Goal: Task Accomplishment & Management: Manage account settings

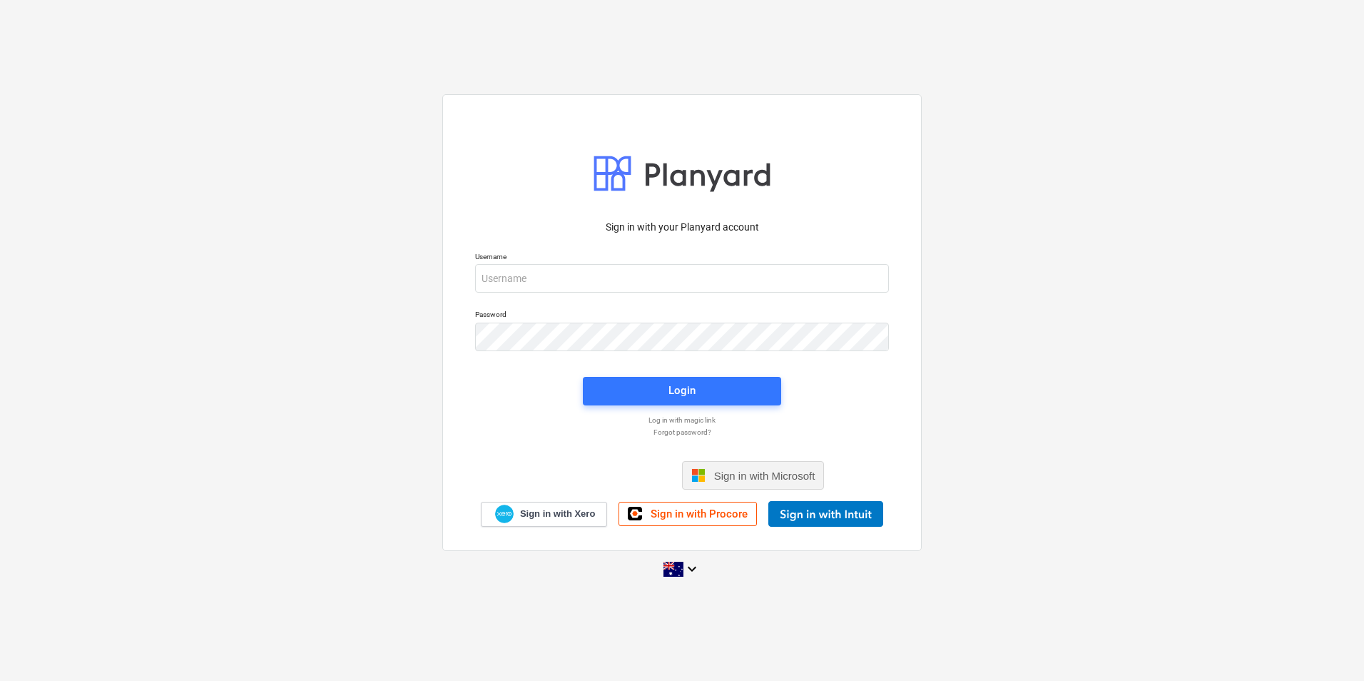
click at [746, 473] on span "Sign in with Microsoft" at bounding box center [764, 475] width 101 height 12
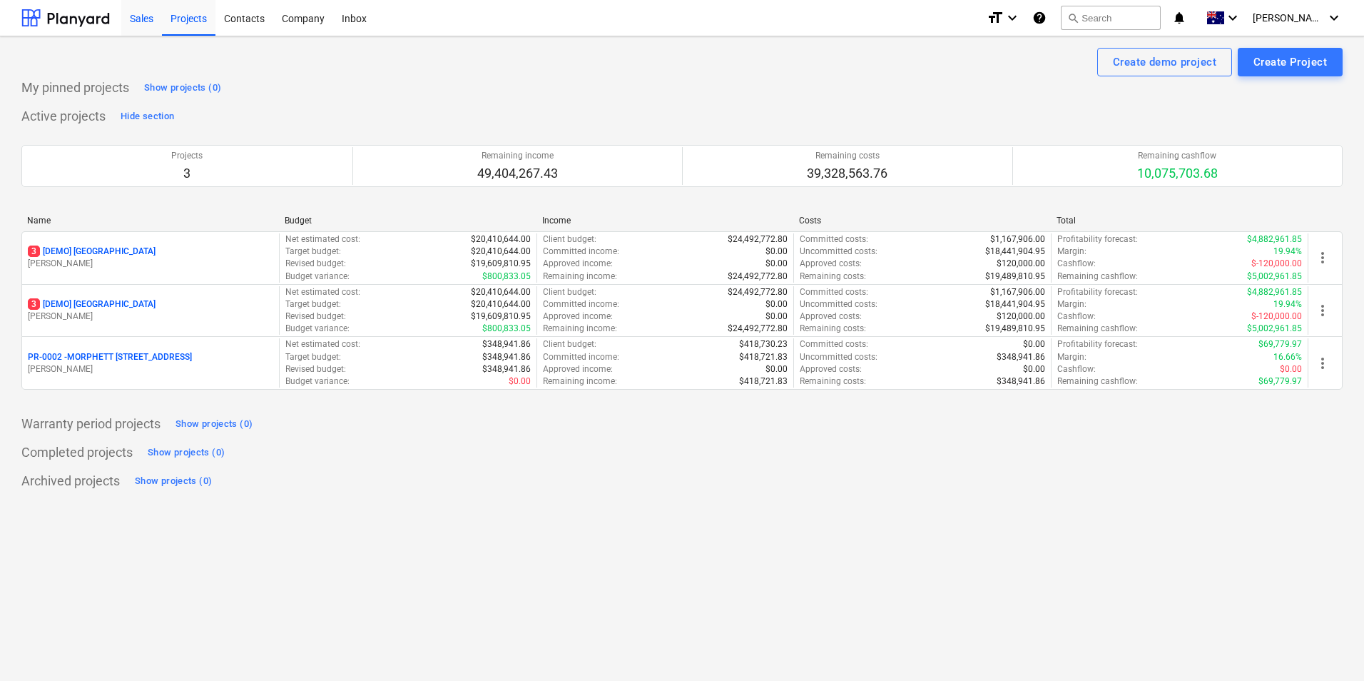
click at [137, 21] on div "Sales" at bounding box center [141, 17] width 41 height 36
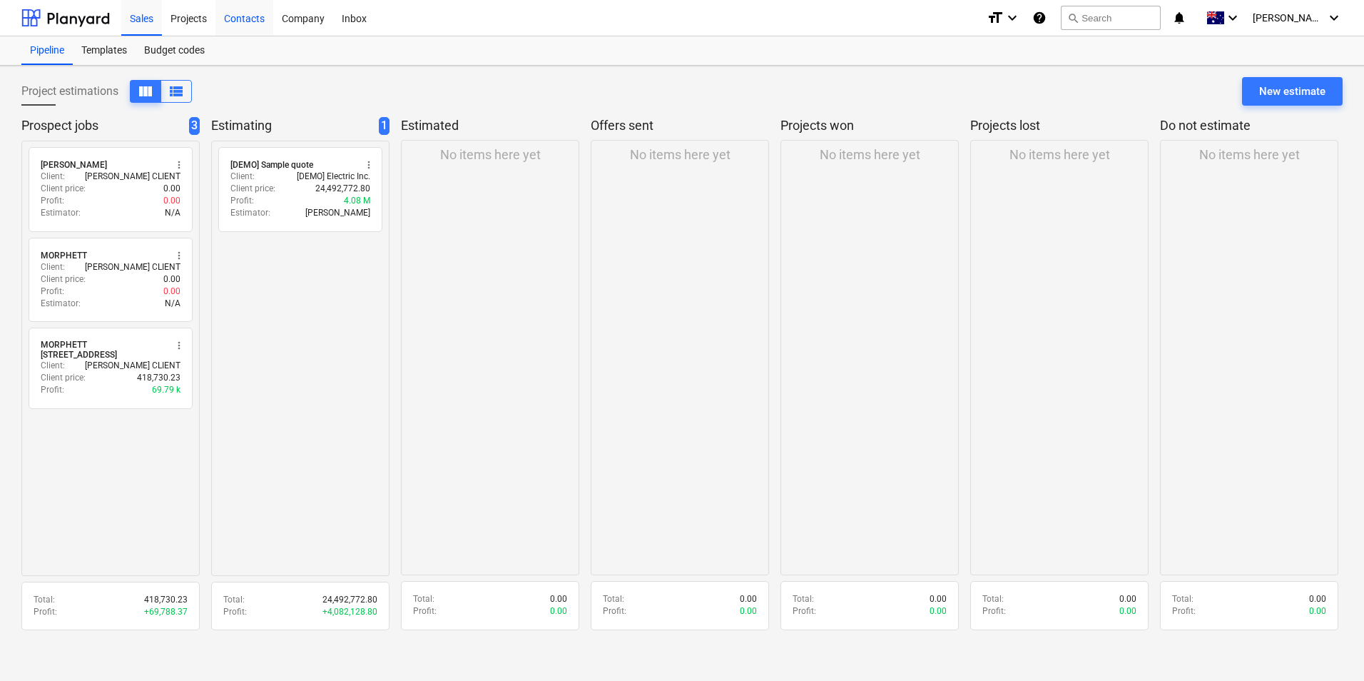
click at [248, 20] on div "Contacts" at bounding box center [244, 17] width 58 height 36
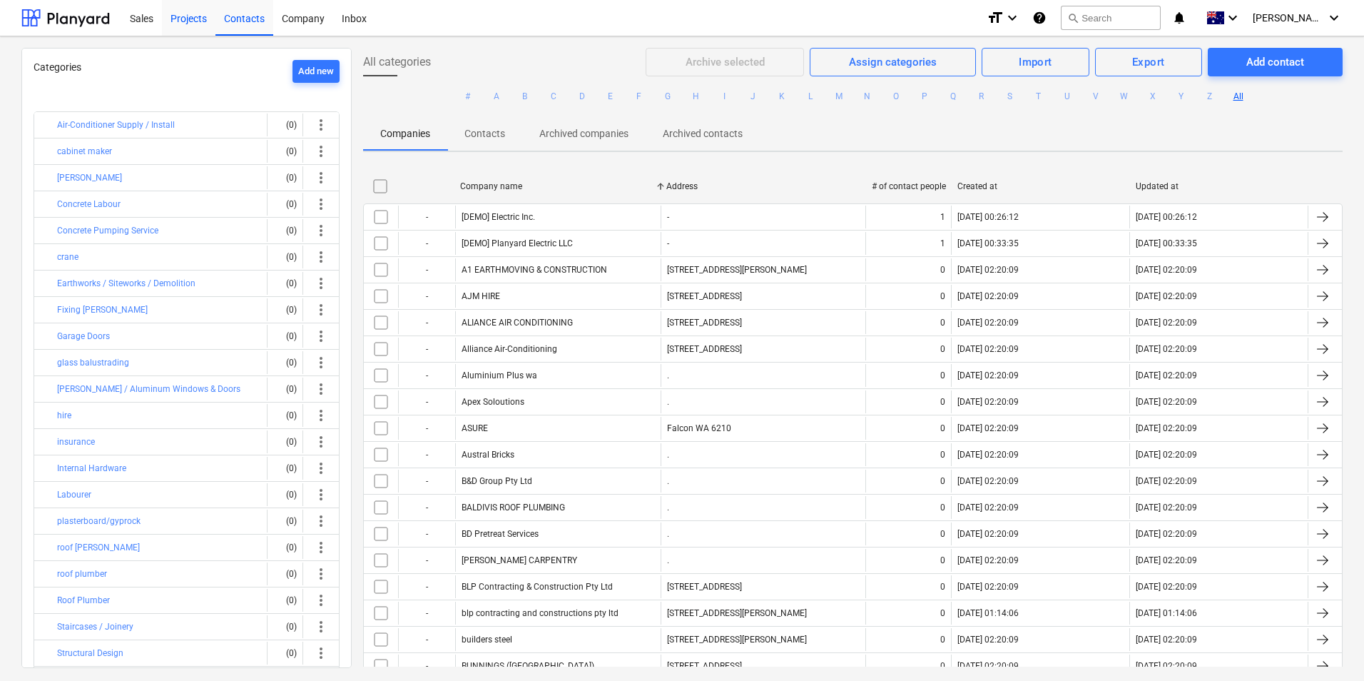
click at [201, 21] on div "Projects" at bounding box center [189, 17] width 54 height 36
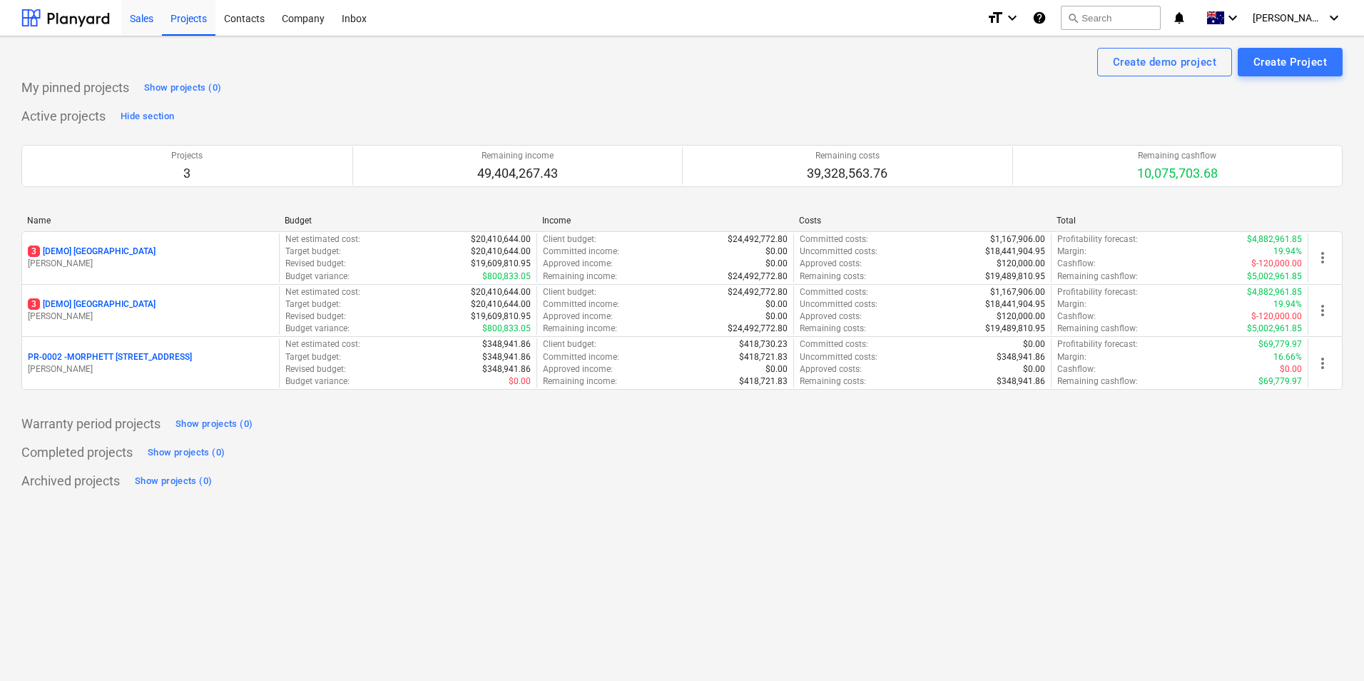
click at [146, 21] on div "Sales" at bounding box center [141, 17] width 41 height 36
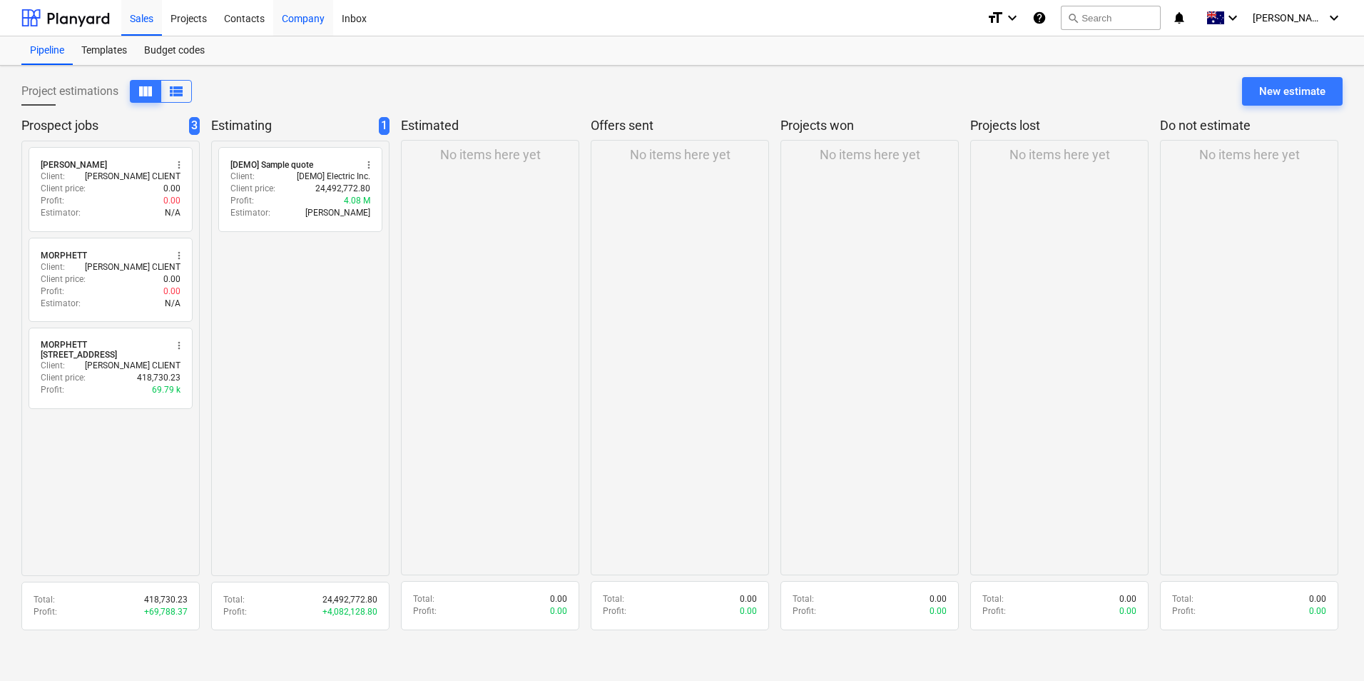
click at [310, 17] on div "Company" at bounding box center [303, 17] width 60 height 36
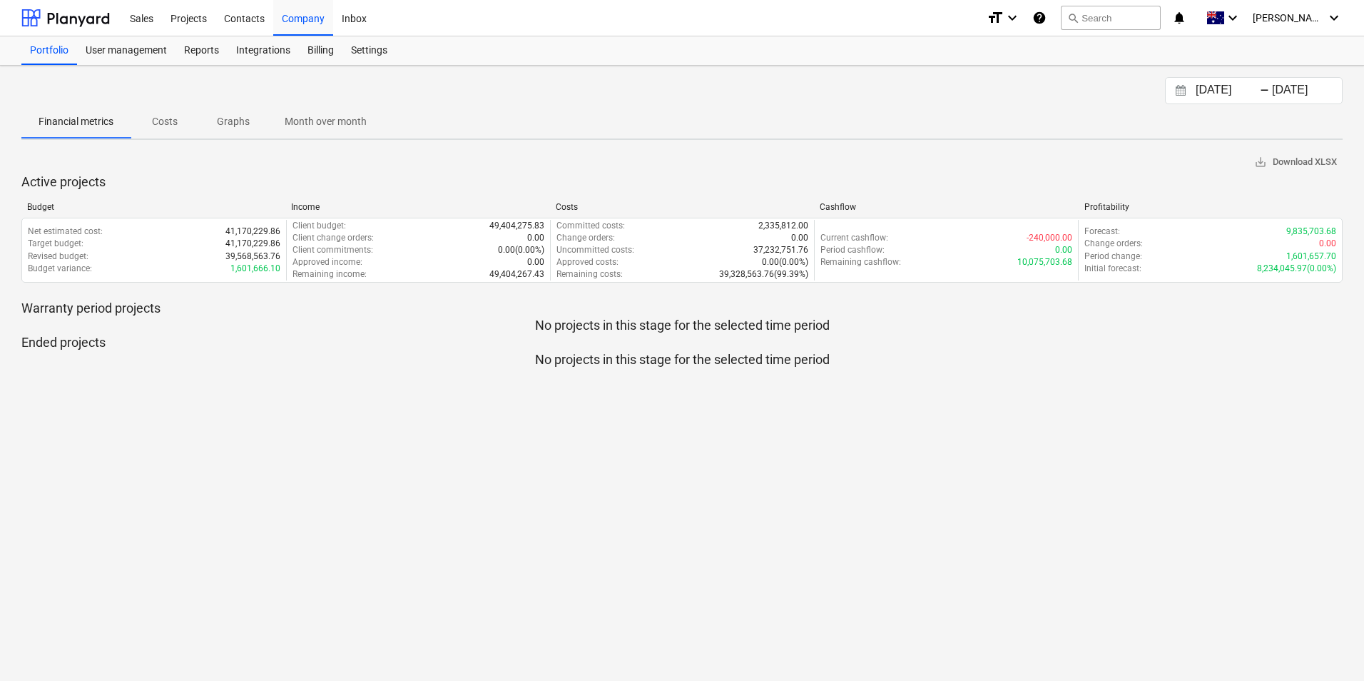
click at [156, 126] on p "Costs" at bounding box center [165, 121] width 34 height 15
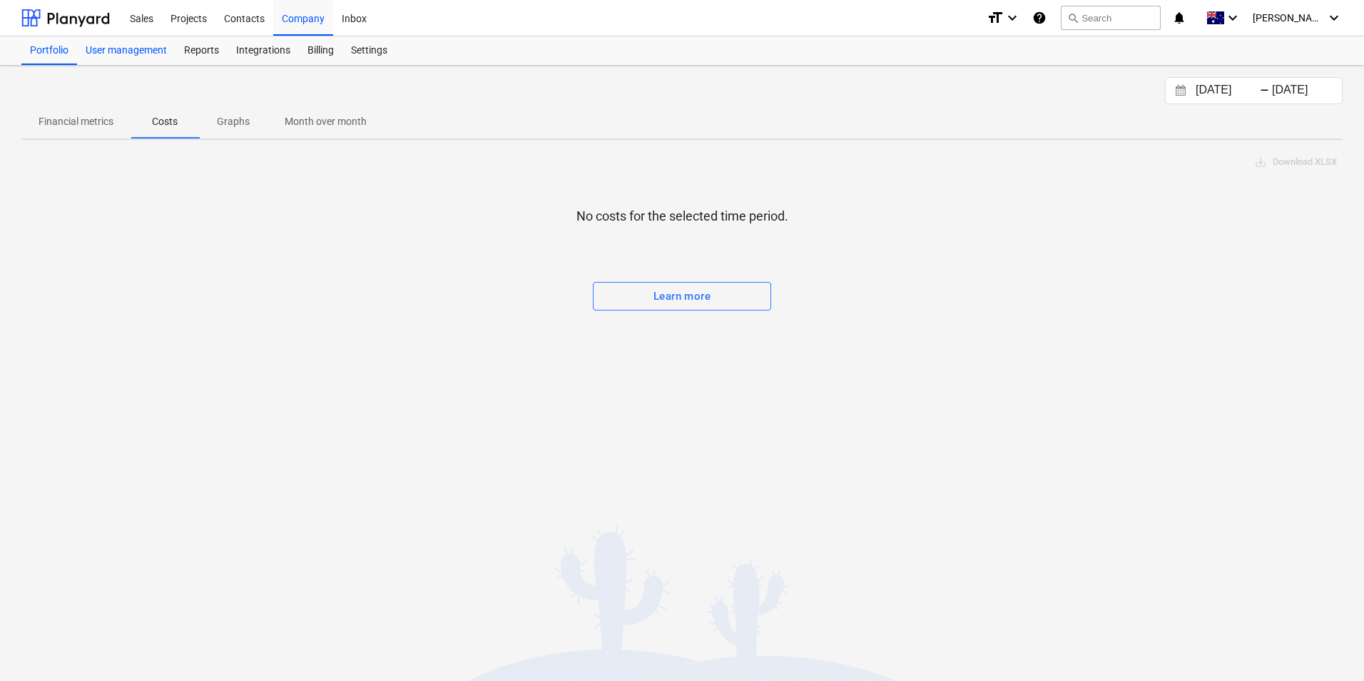
click at [137, 53] on div "User management" at bounding box center [126, 50] width 98 height 29
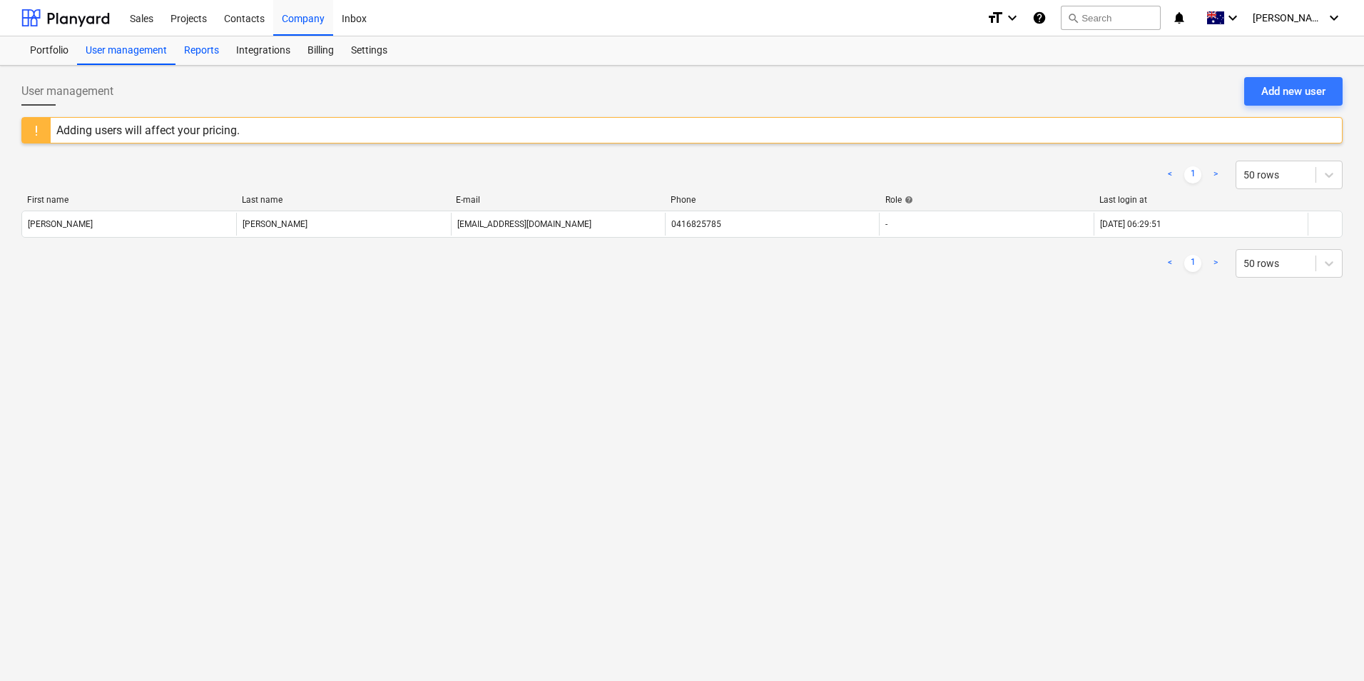
click at [200, 53] on div "Reports" at bounding box center [202, 50] width 52 height 29
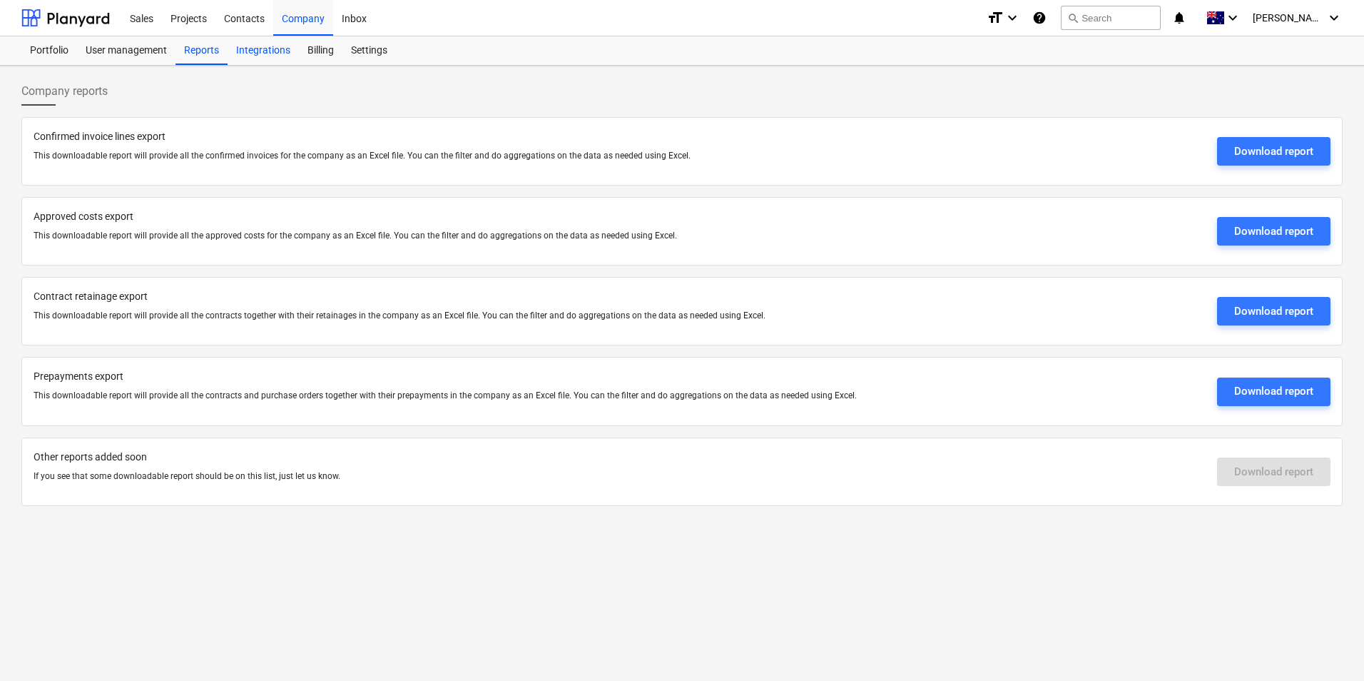
click at [255, 52] on div "Integrations" at bounding box center [263, 50] width 71 height 29
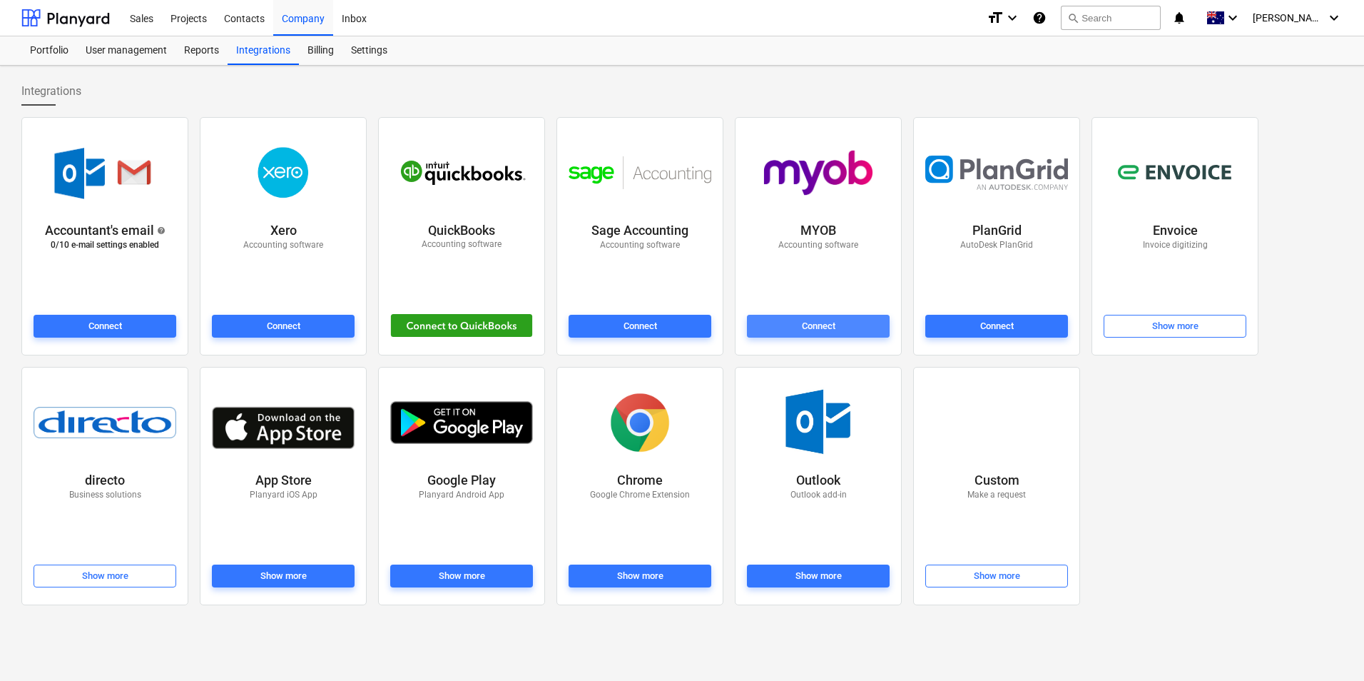
click at [821, 327] on div "Connect" at bounding box center [819, 326] width 34 height 16
click at [320, 56] on div "Billing" at bounding box center [321, 50] width 44 height 29
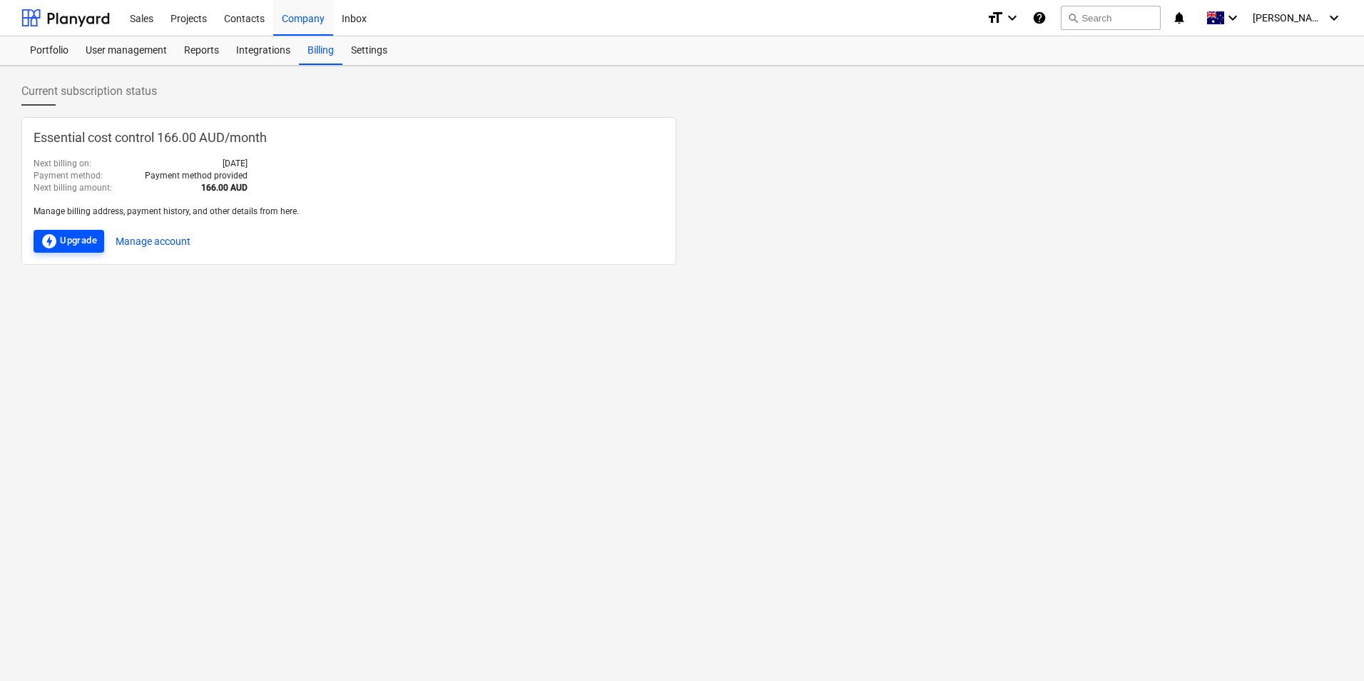
click at [70, 245] on div "offline_bolt Upgrade" at bounding box center [69, 241] width 56 height 17
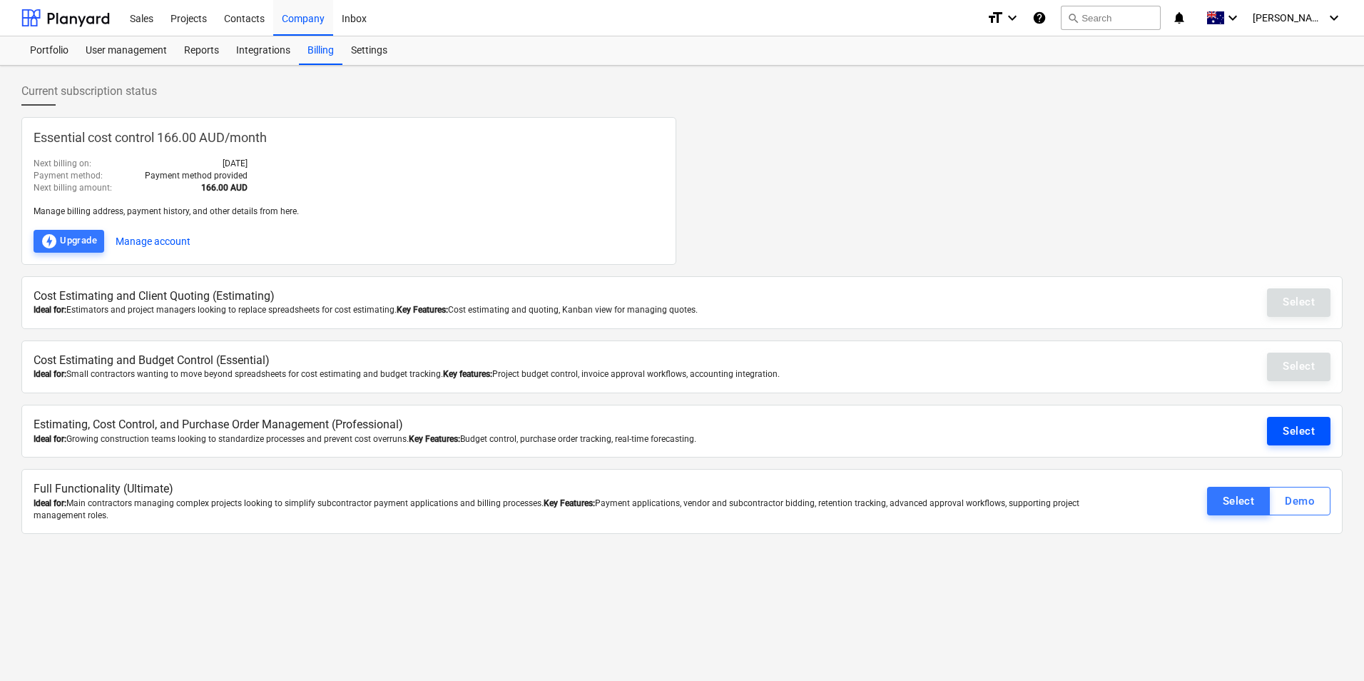
click at [1307, 432] on div "Select" at bounding box center [1299, 431] width 32 height 19
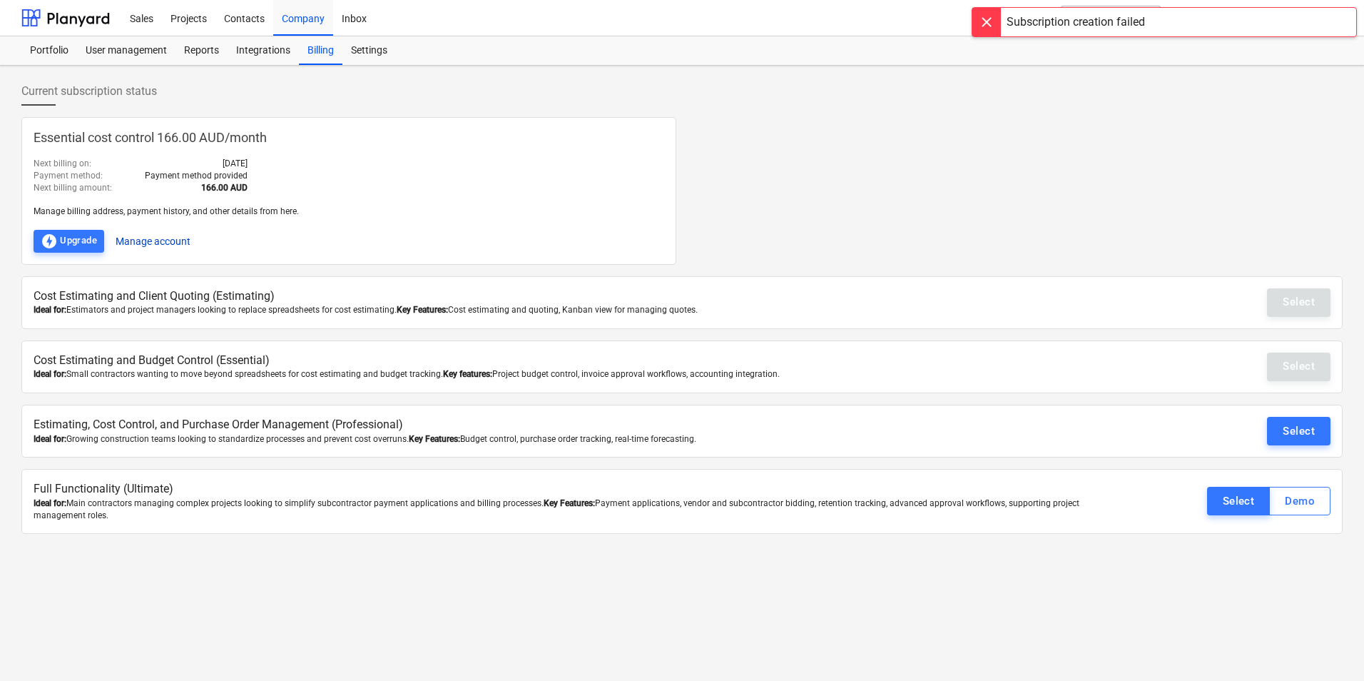
click at [164, 241] on button "Manage account" at bounding box center [153, 241] width 75 height 23
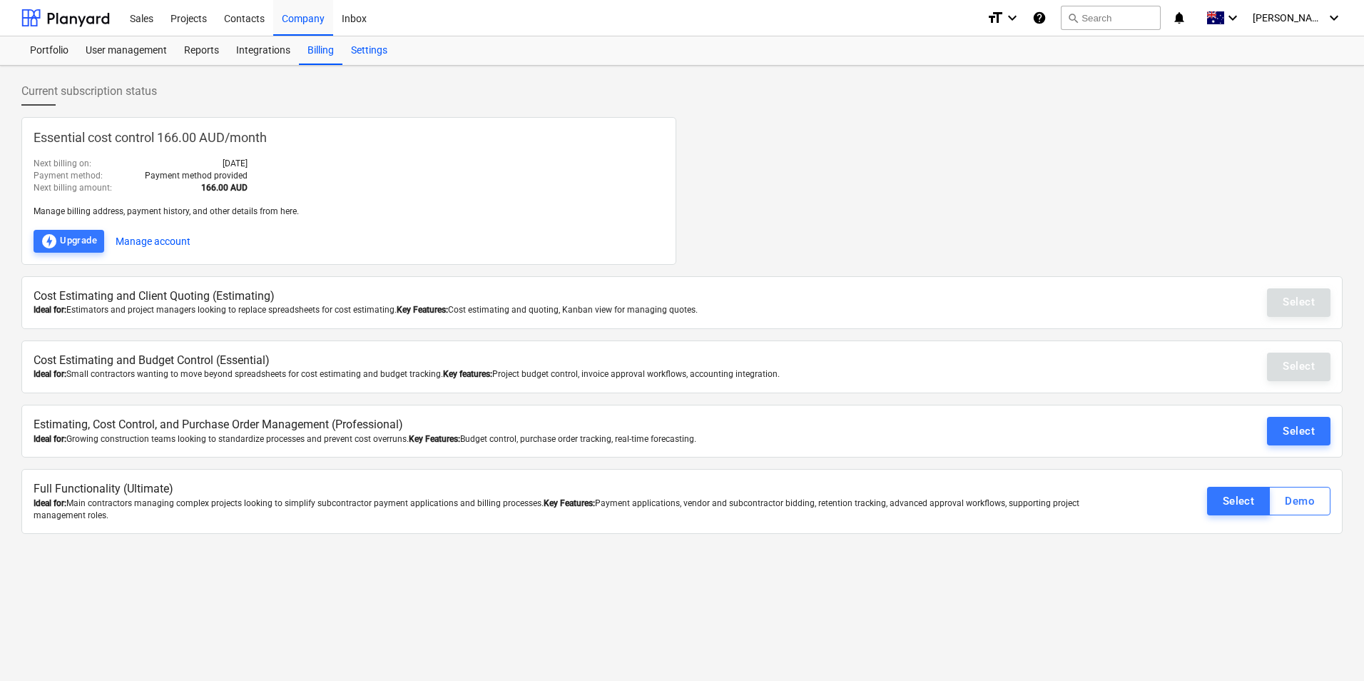
click at [376, 49] on div "Settings" at bounding box center [369, 50] width 54 height 29
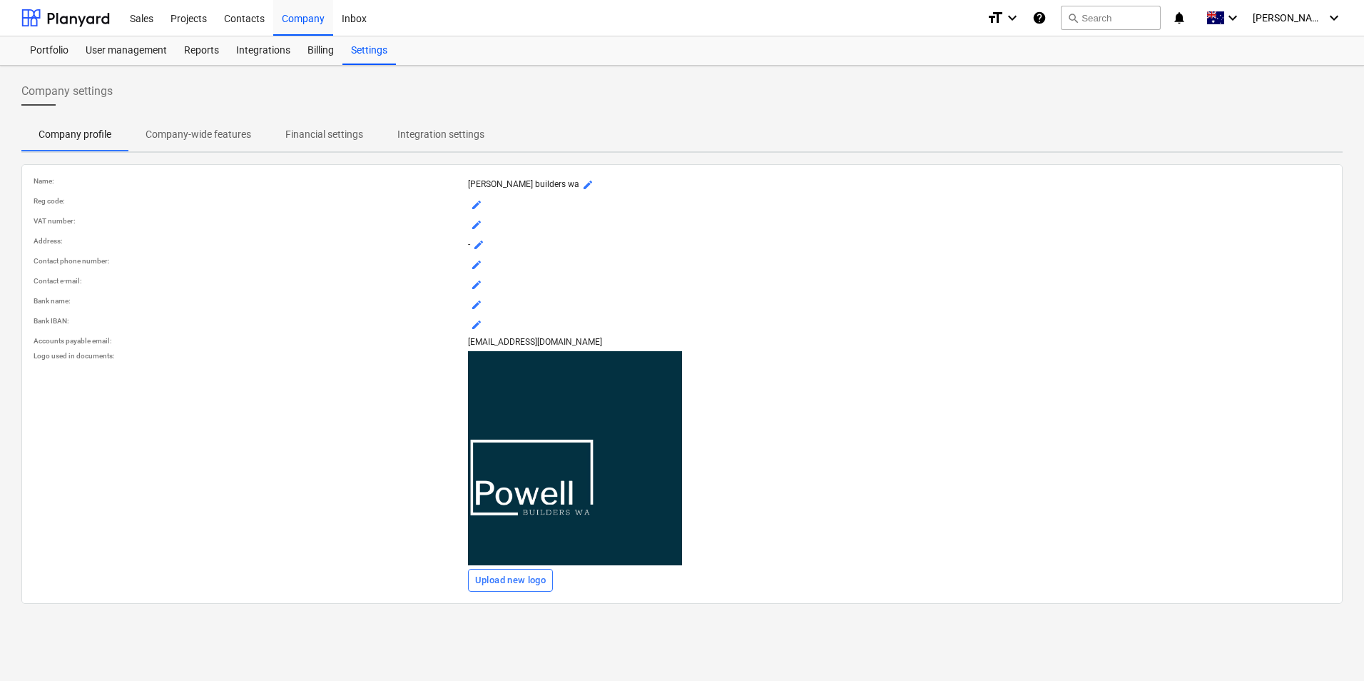
click at [476, 206] on span "mode_edit" at bounding box center [476, 204] width 11 height 11
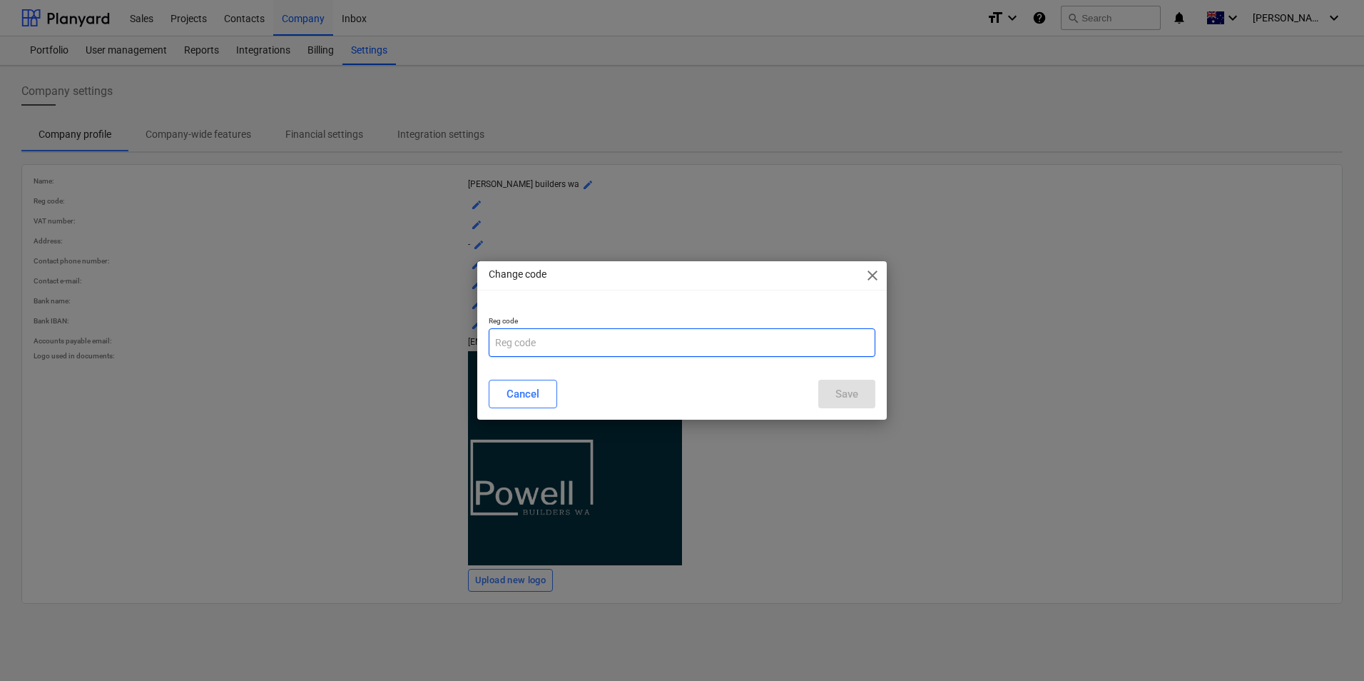
click at [571, 342] on input "text" at bounding box center [682, 342] width 387 height 29
type input "BC103959"
click at [862, 402] on button "Save" at bounding box center [846, 394] width 57 height 29
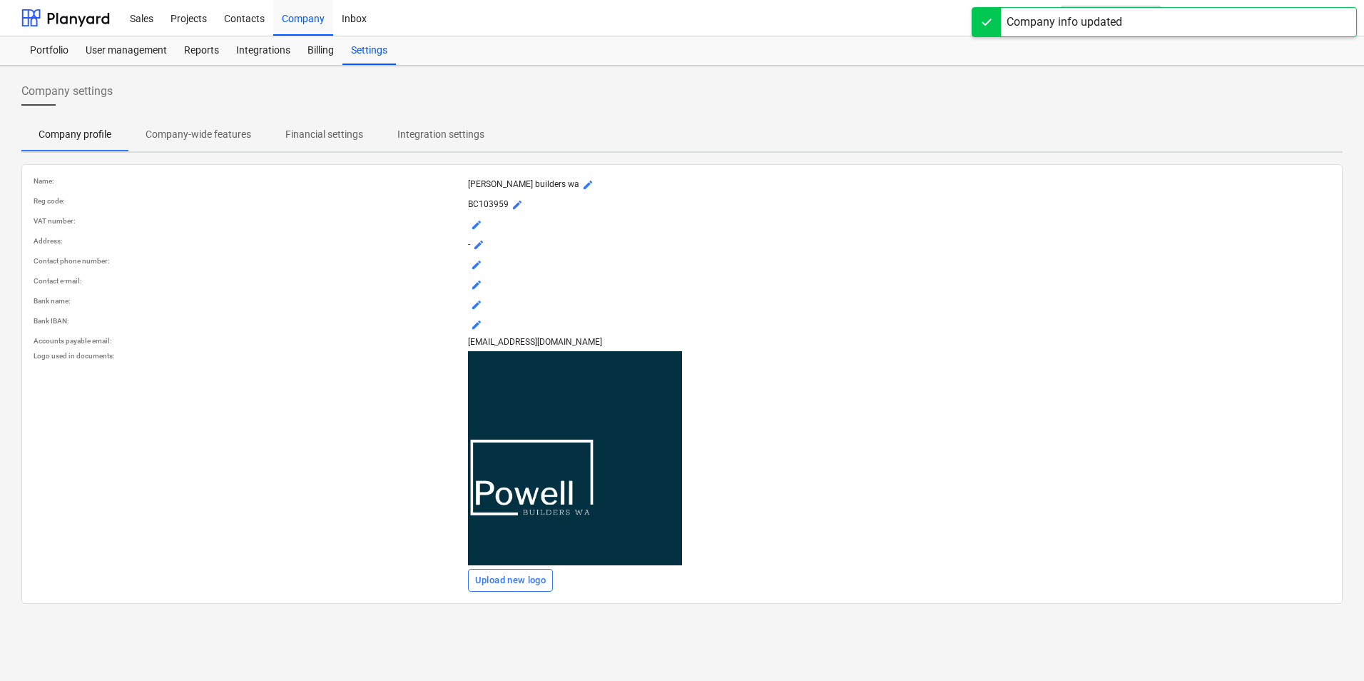
click at [487, 245] on button "mode_edit" at bounding box center [478, 244] width 17 height 17
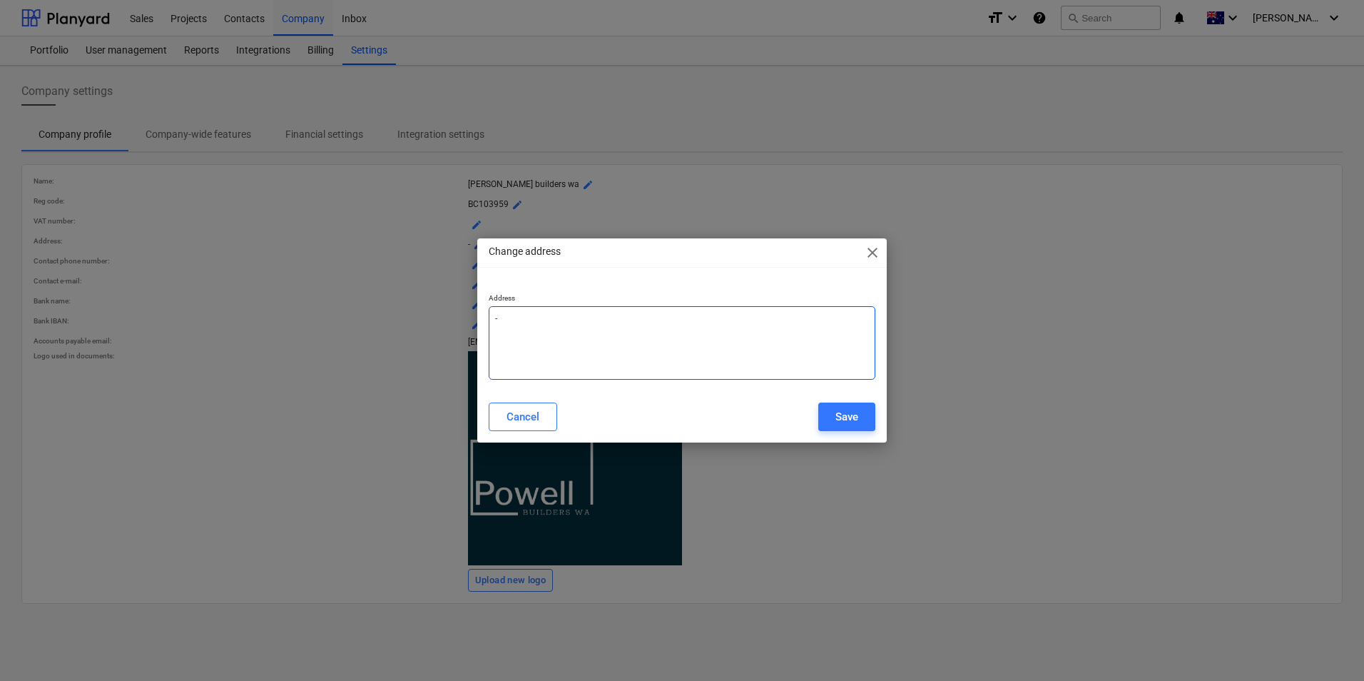
click at [546, 321] on textarea "-" at bounding box center [682, 342] width 387 height 73
type textarea "-2 SILVEREYE WAY ERSKINE, MANDURAH 6210"
click at [851, 419] on div "Save" at bounding box center [847, 416] width 23 height 19
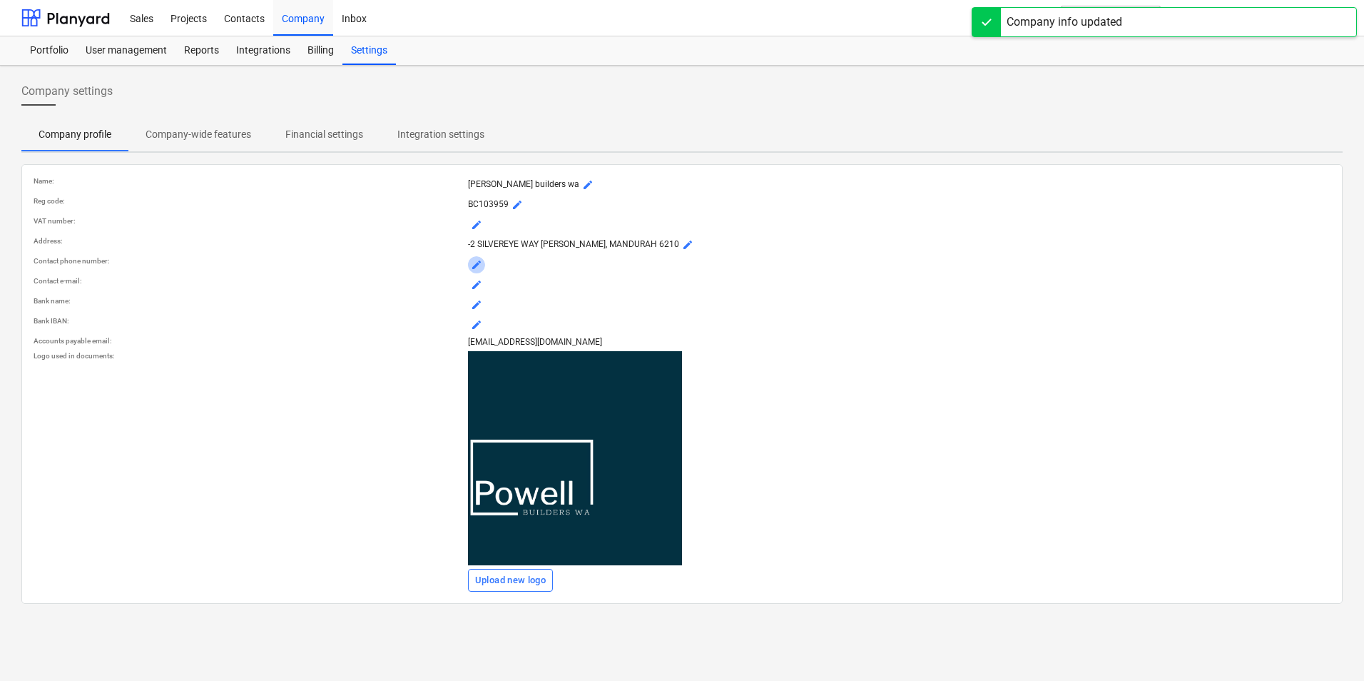
click at [475, 263] on span "mode_edit" at bounding box center [476, 264] width 11 height 11
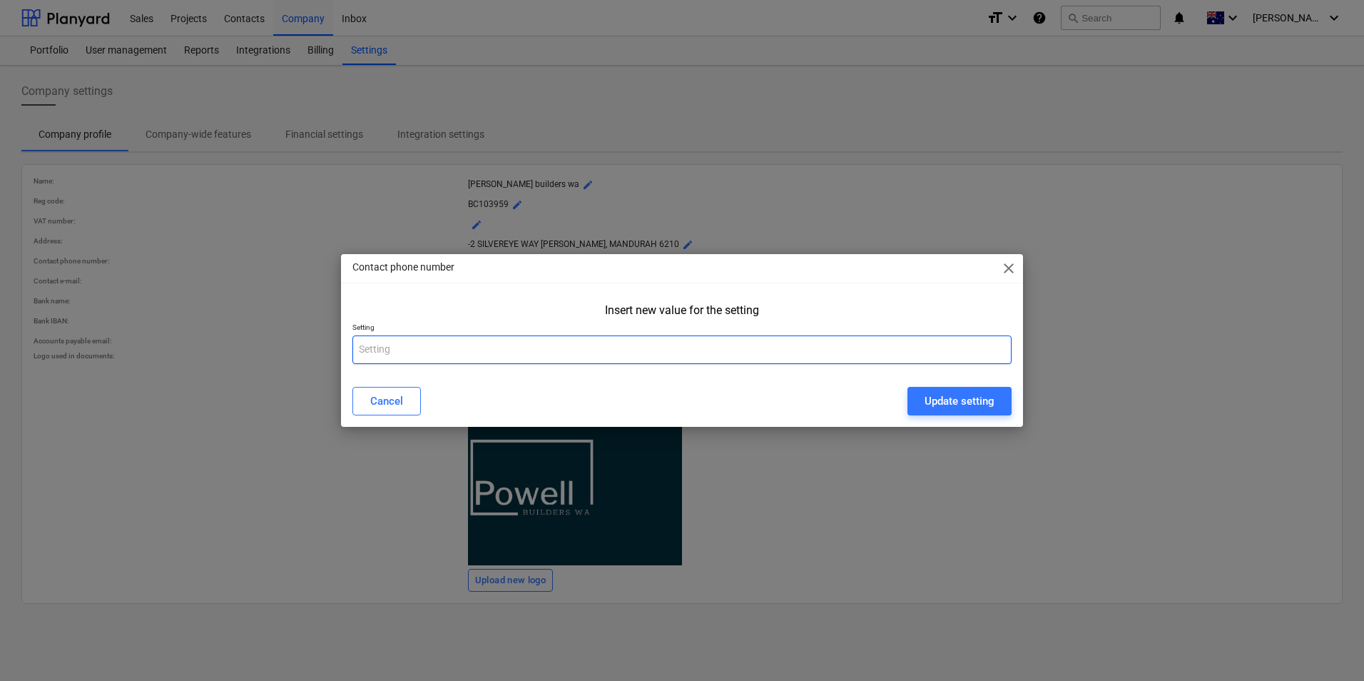
click at [920, 346] on input "text" at bounding box center [681, 349] width 659 height 29
type input "0416825785"
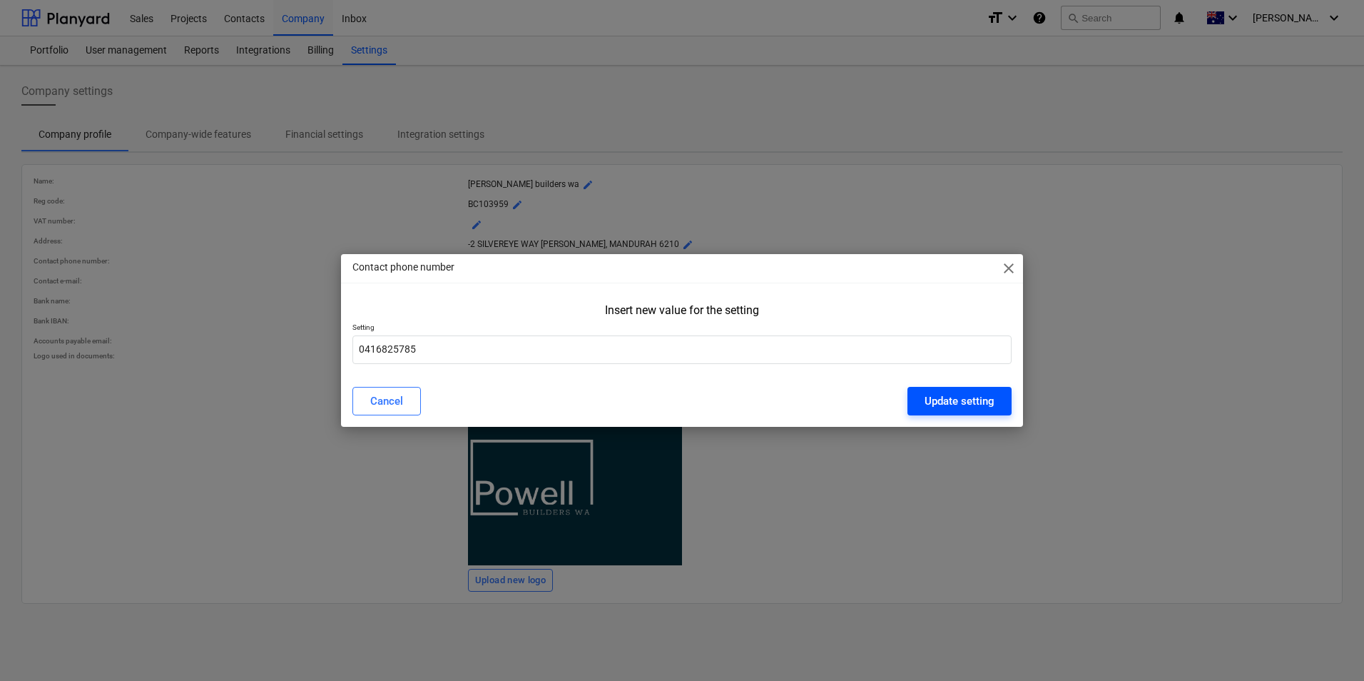
click at [960, 404] on div "Update setting" at bounding box center [960, 401] width 70 height 19
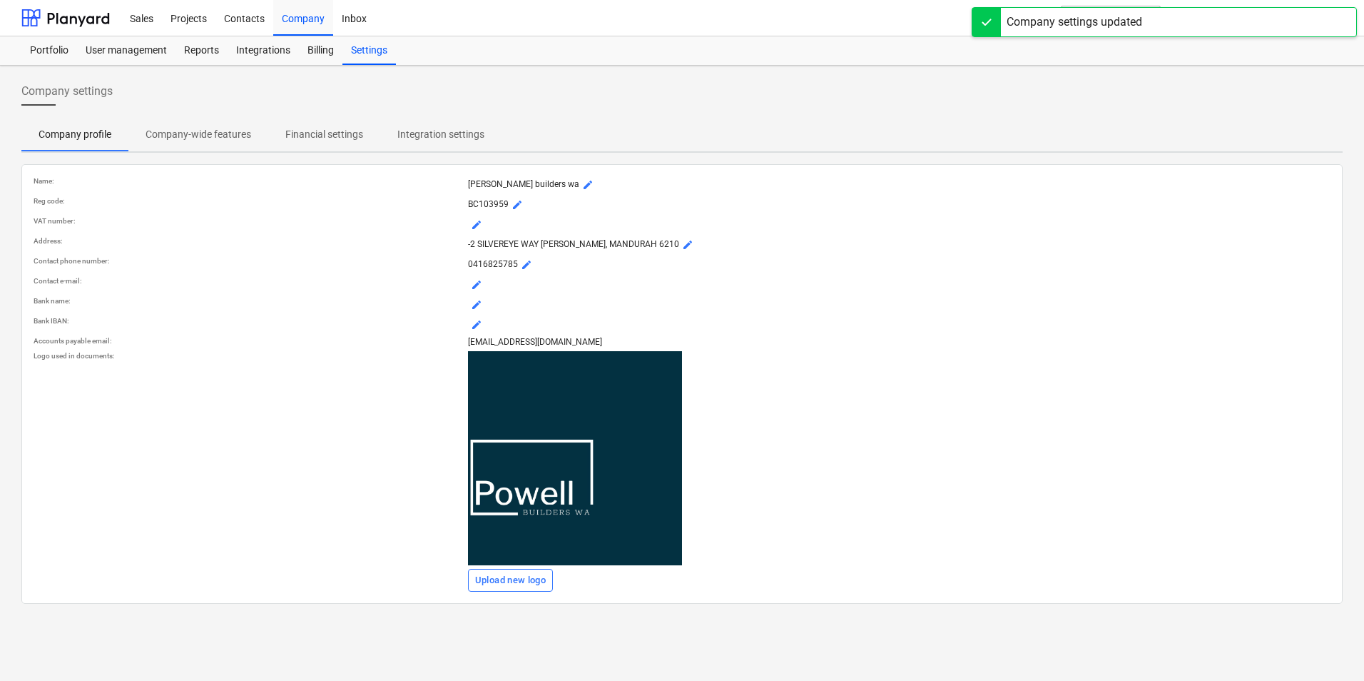
click at [479, 283] on span "mode_edit" at bounding box center [476, 284] width 11 height 11
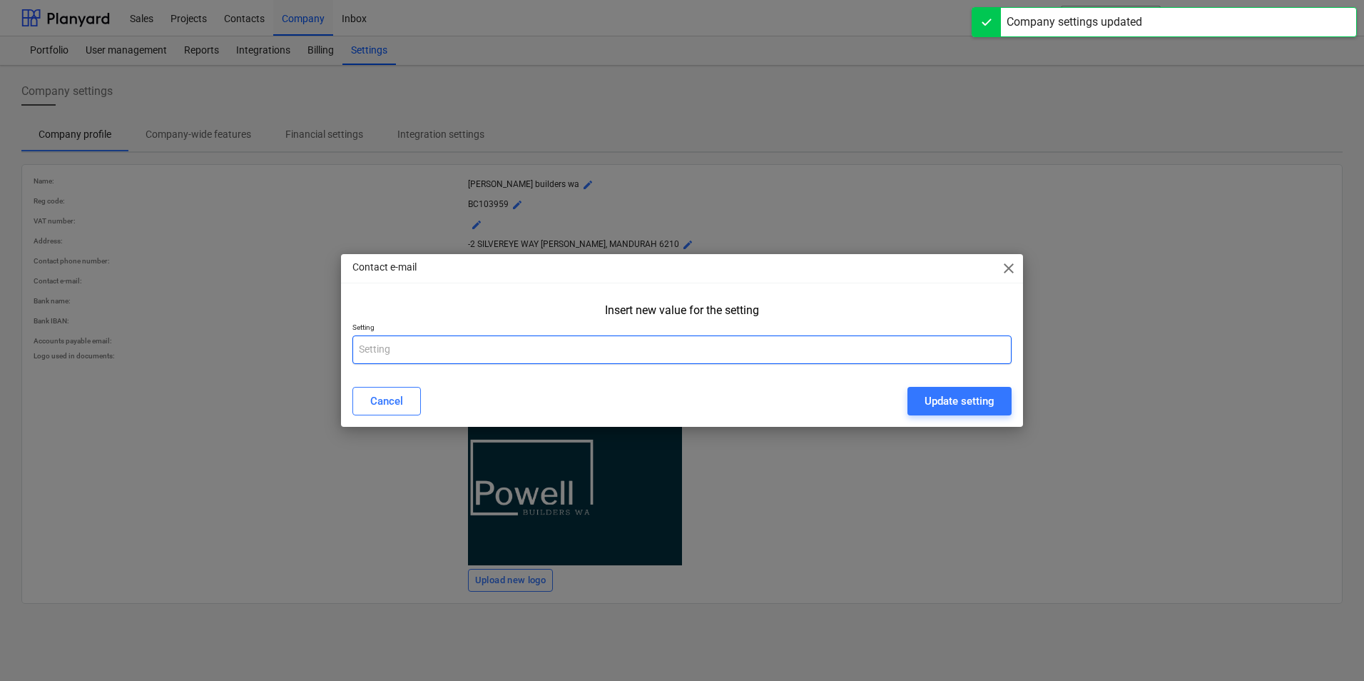
click at [477, 345] on input "text" at bounding box center [681, 349] width 659 height 29
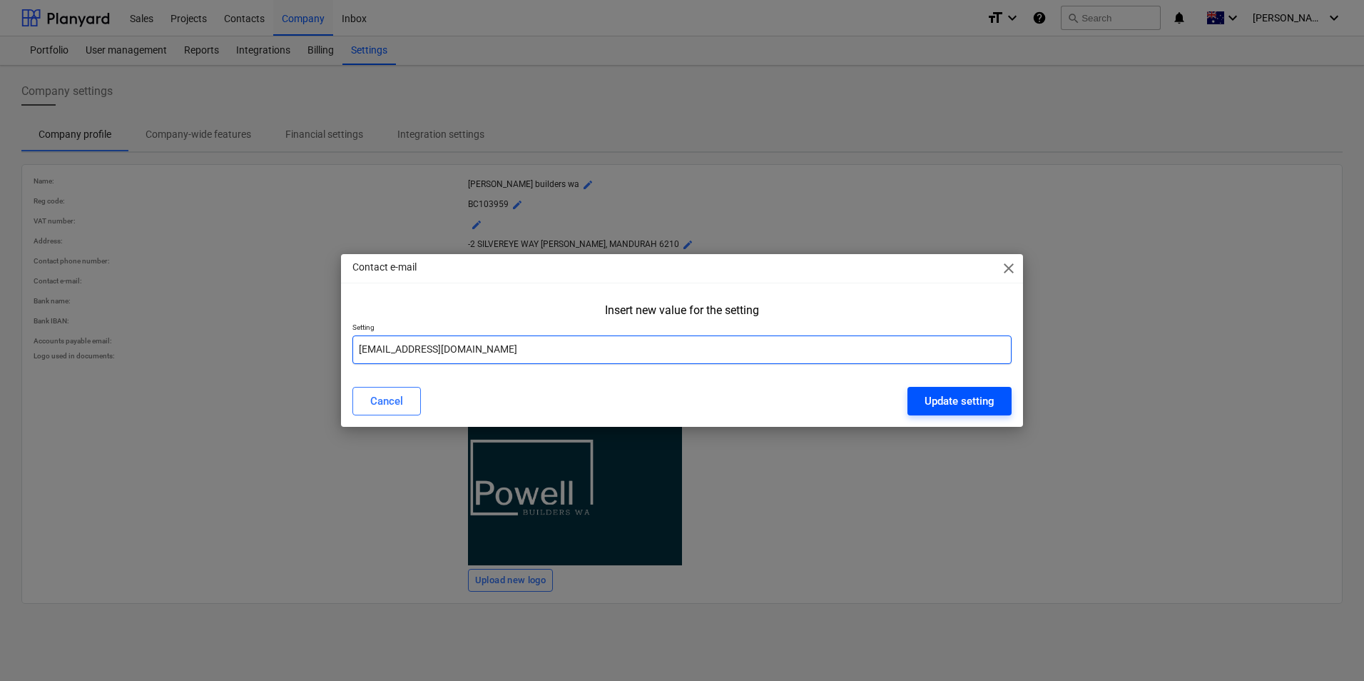
type input "INFO@POWELLBUILDERSWA.COM.AU"
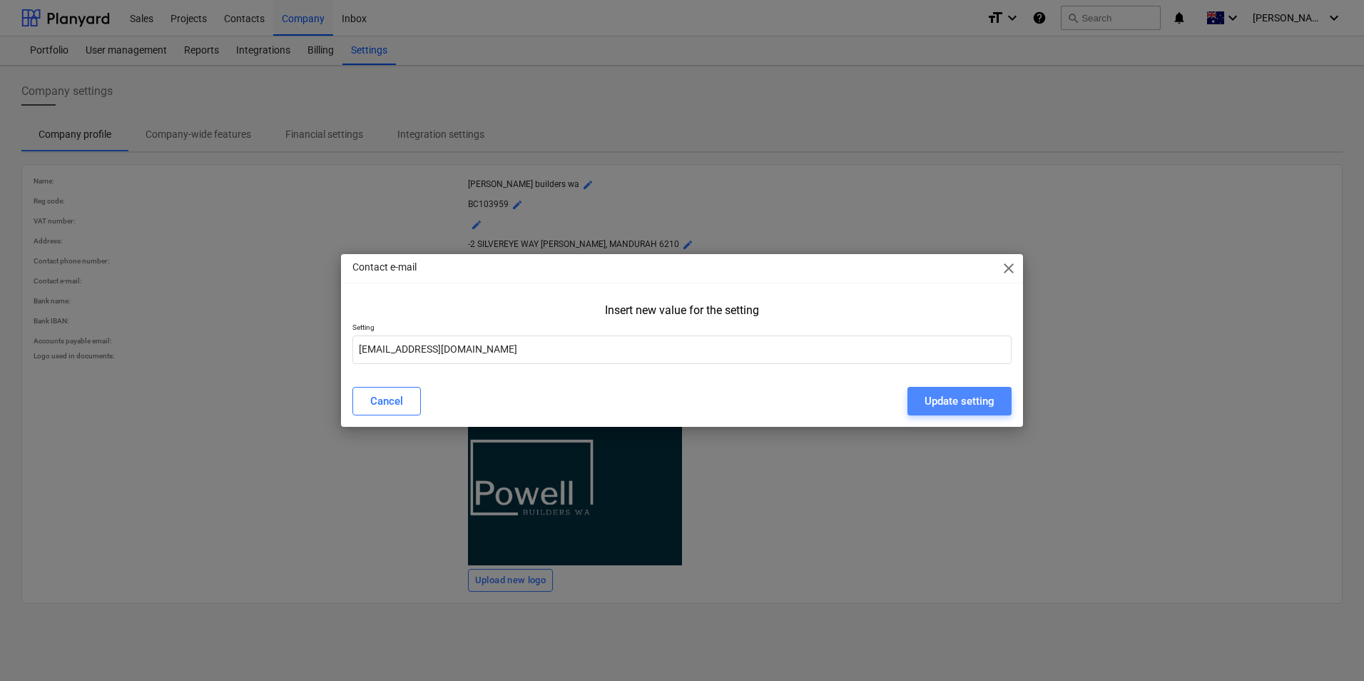
click at [953, 392] on div "Update setting" at bounding box center [960, 401] width 70 height 19
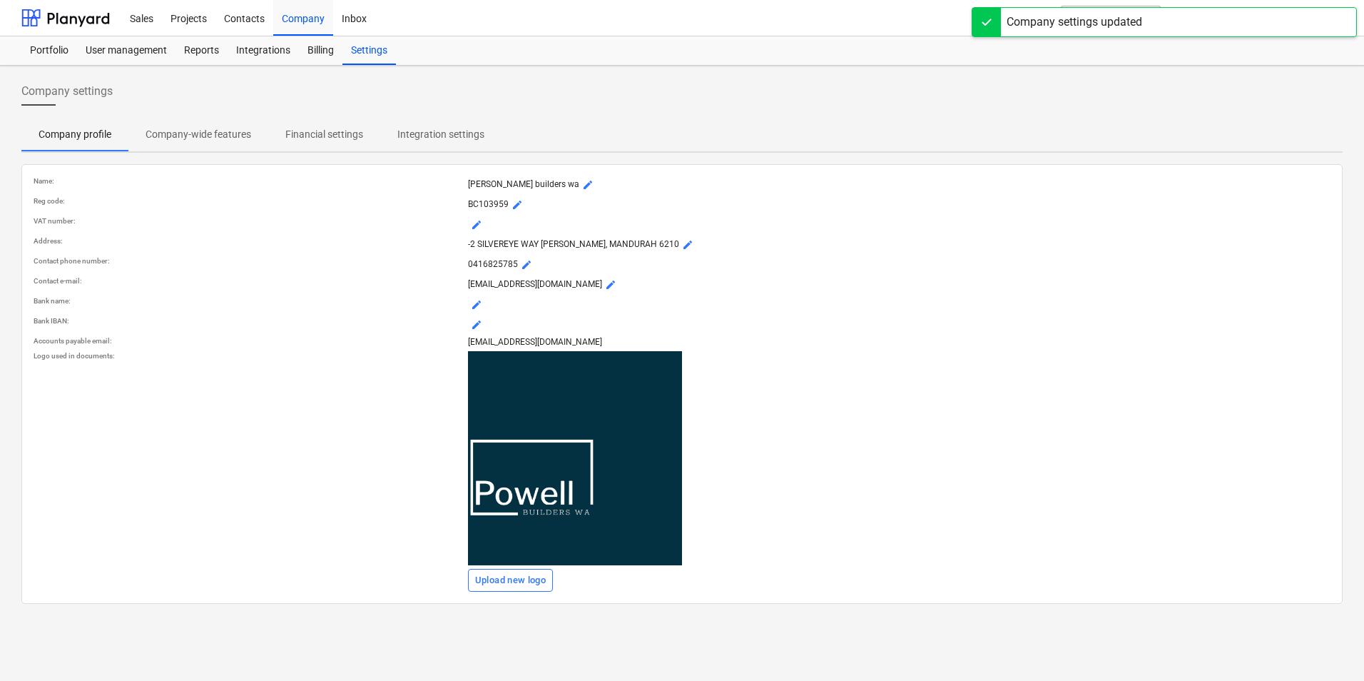
click at [476, 304] on span "mode_edit" at bounding box center [476, 304] width 11 height 11
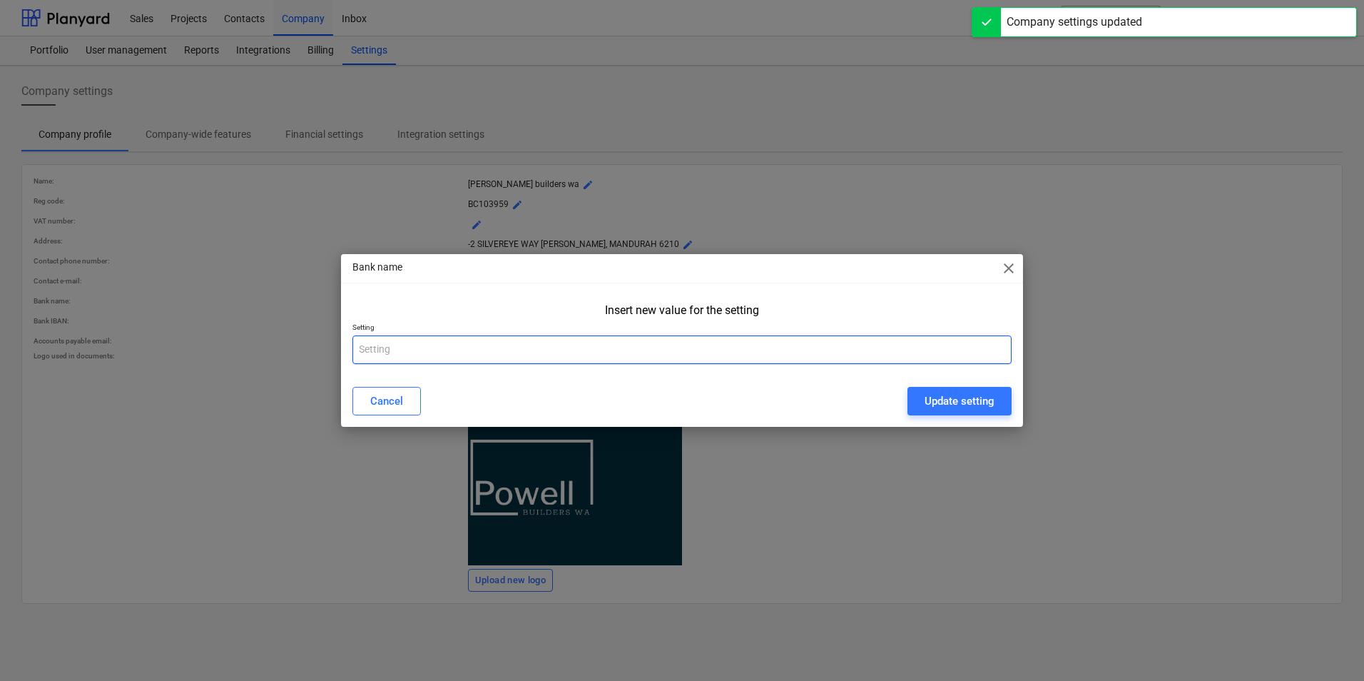
click at [583, 351] on input "text" at bounding box center [681, 349] width 659 height 29
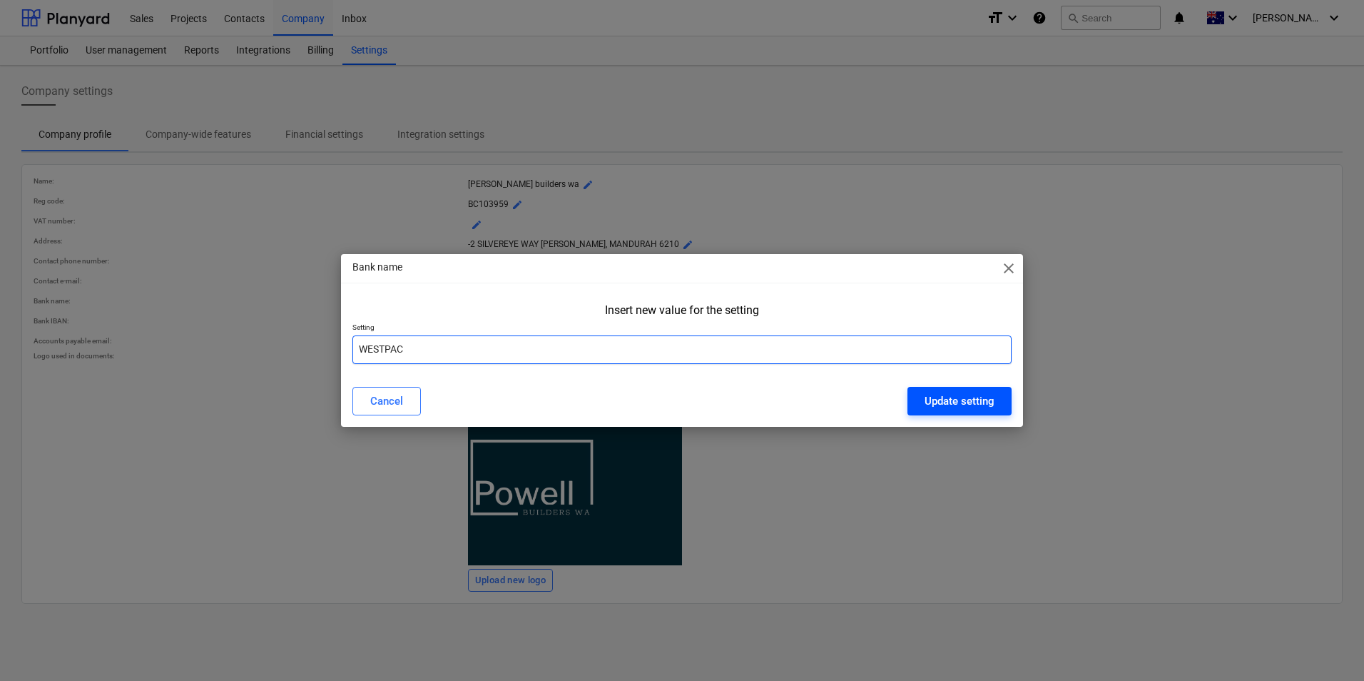
type input "WESTPAC"
click at [959, 413] on button "Update setting" at bounding box center [960, 401] width 104 height 29
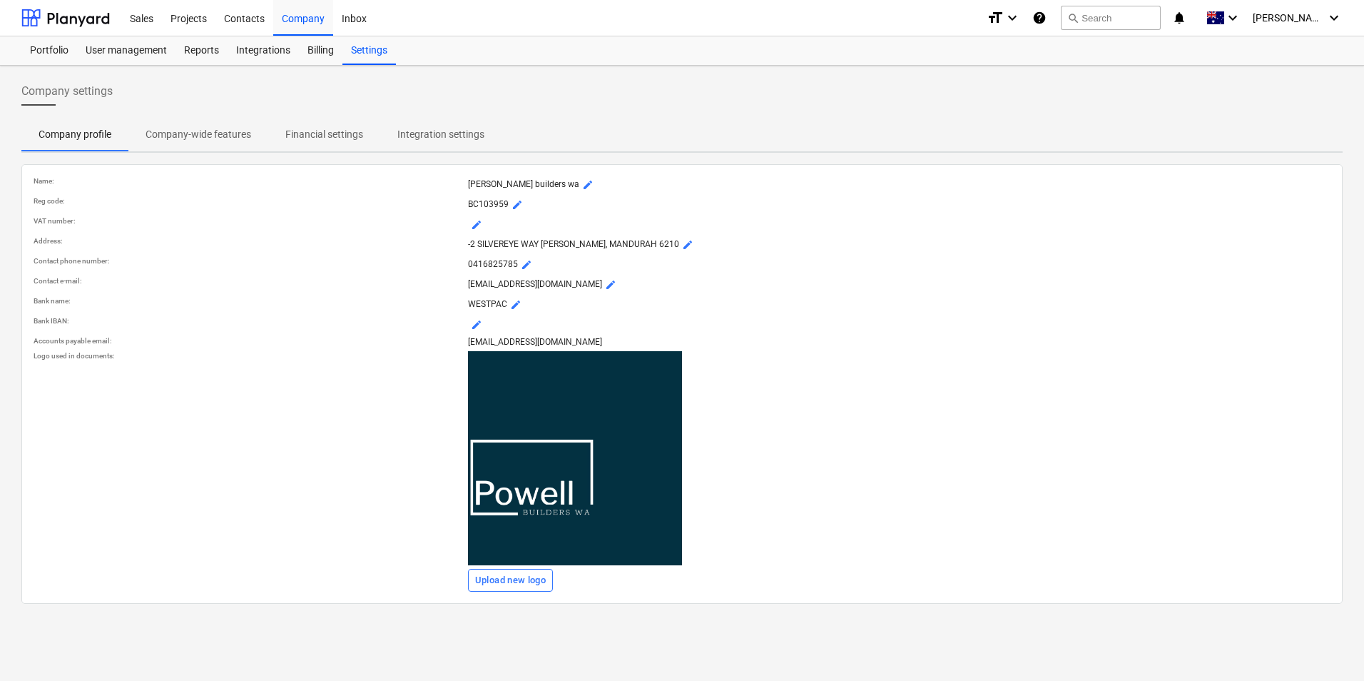
click at [230, 130] on p "Company-wide features" at bounding box center [199, 134] width 106 height 15
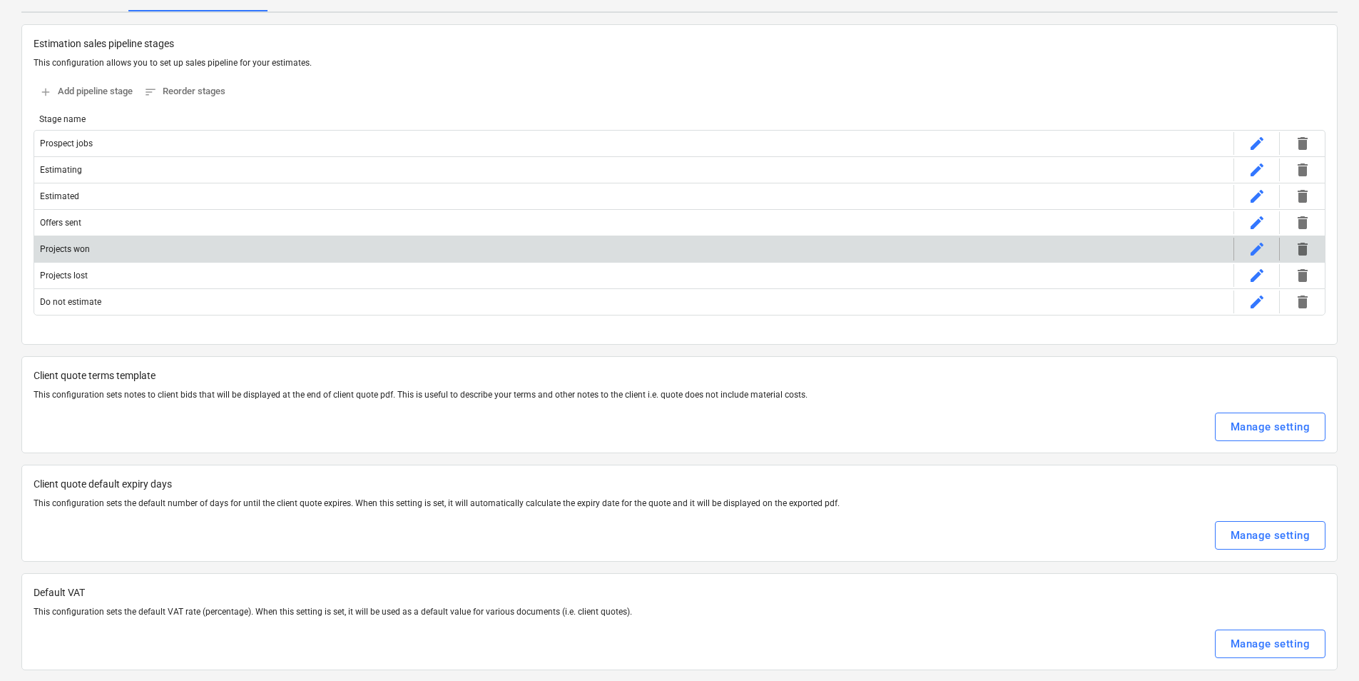
scroll to position [143, 0]
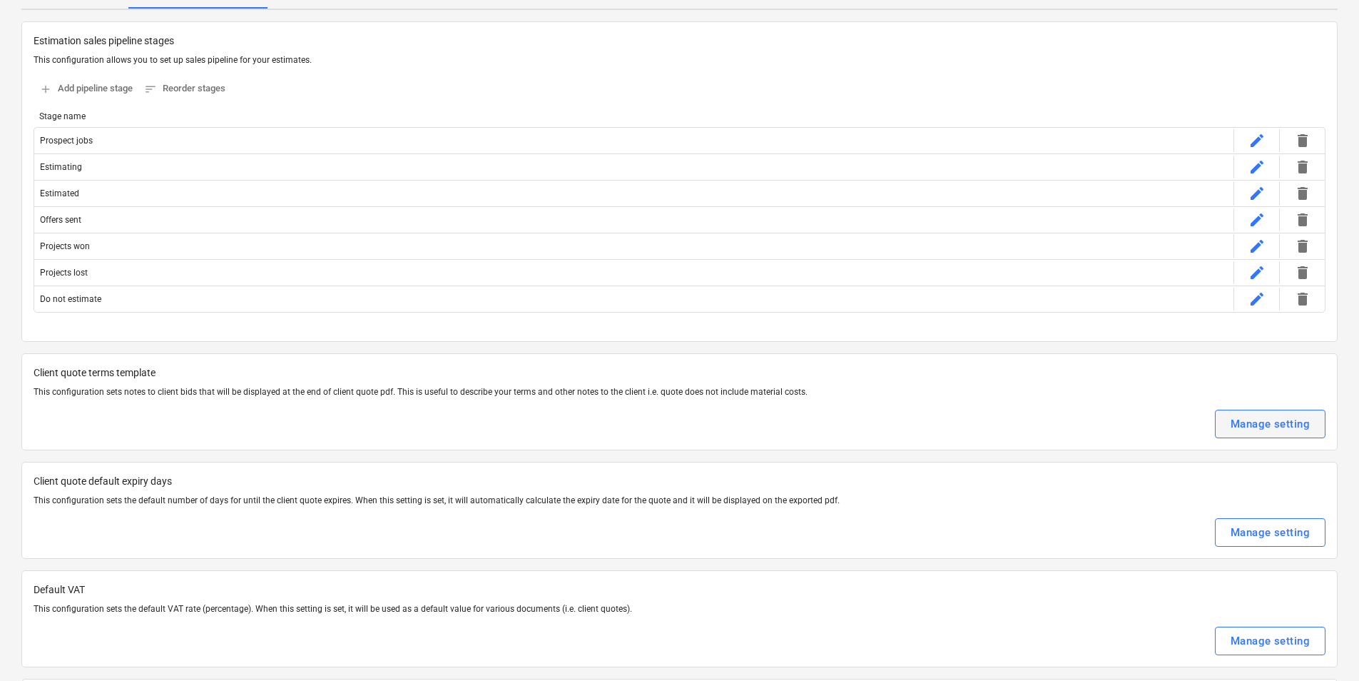
click at [1284, 424] on div "Manage setting" at bounding box center [1270, 424] width 79 height 19
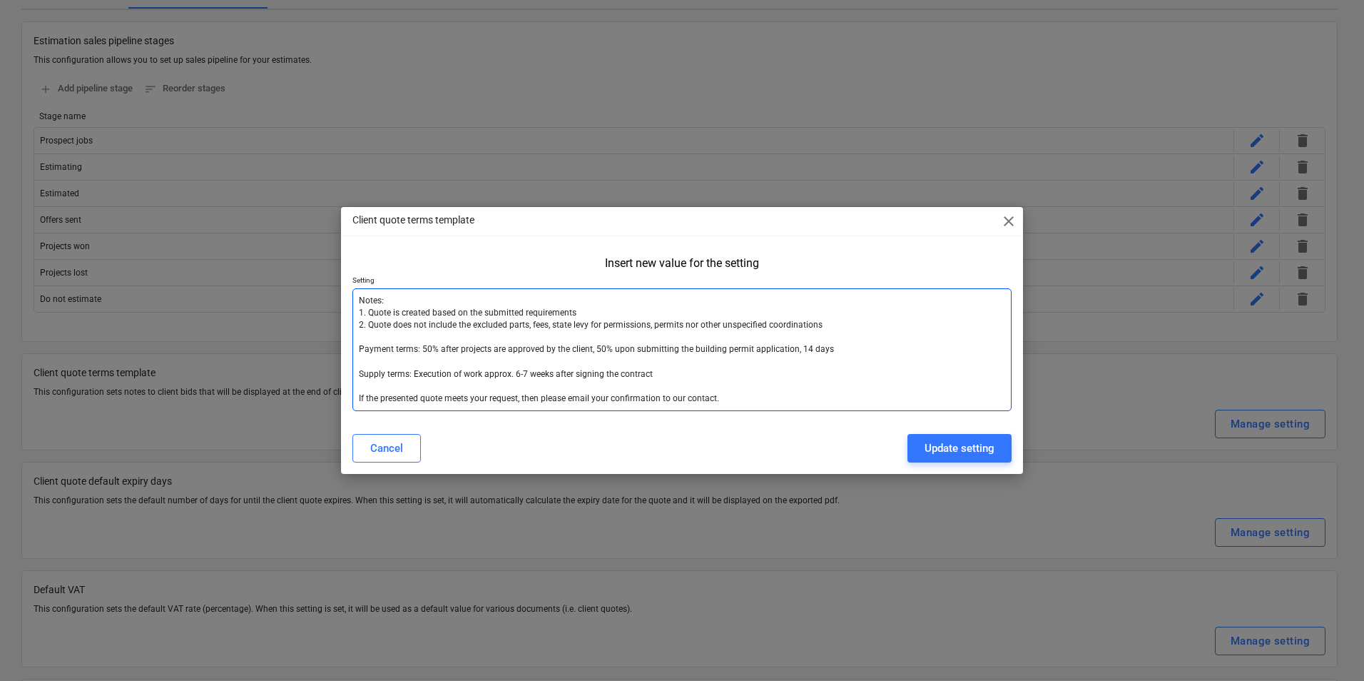
click at [417, 355] on textarea "Notes: 1. Quote is created based on the submitted requirements 2. Quote does no…" at bounding box center [681, 349] width 659 height 123
click at [1008, 222] on span "close" at bounding box center [1008, 221] width 17 height 17
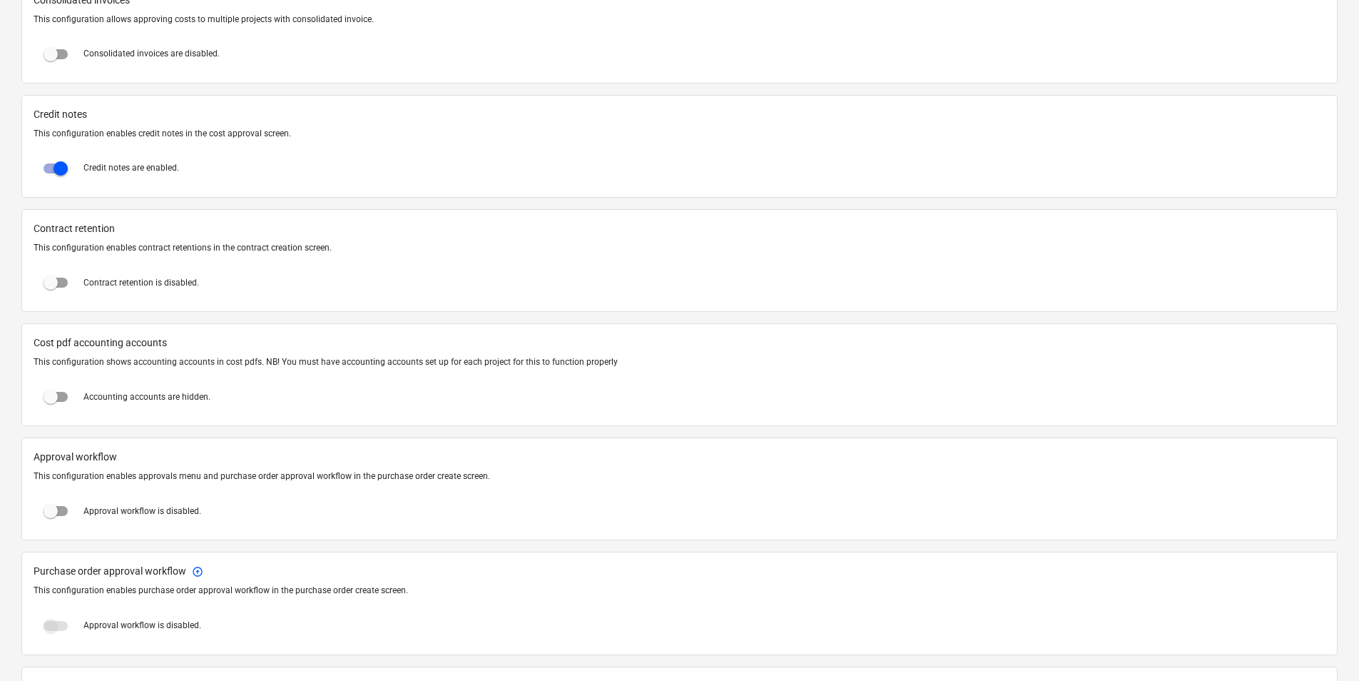
scroll to position [1070, 0]
click at [49, 395] on input "checkbox" at bounding box center [51, 396] width 34 height 34
checkbox input "true"
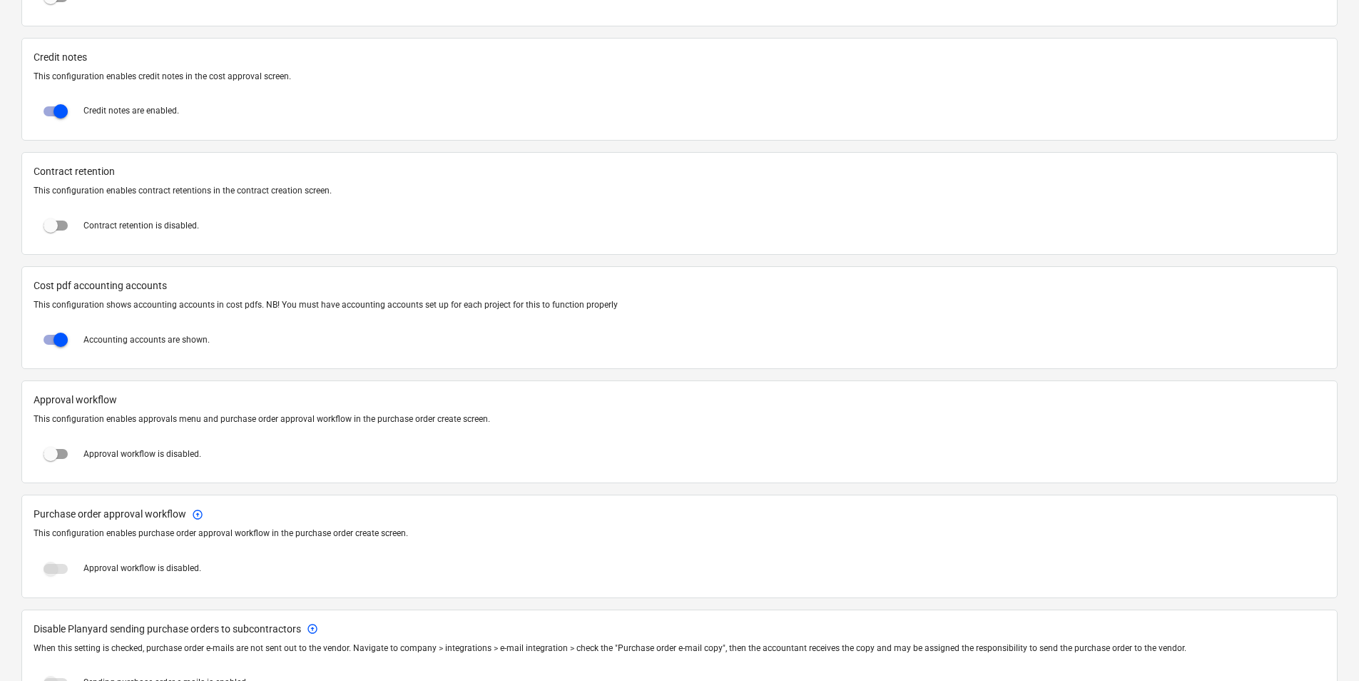
scroll to position [1213, 0]
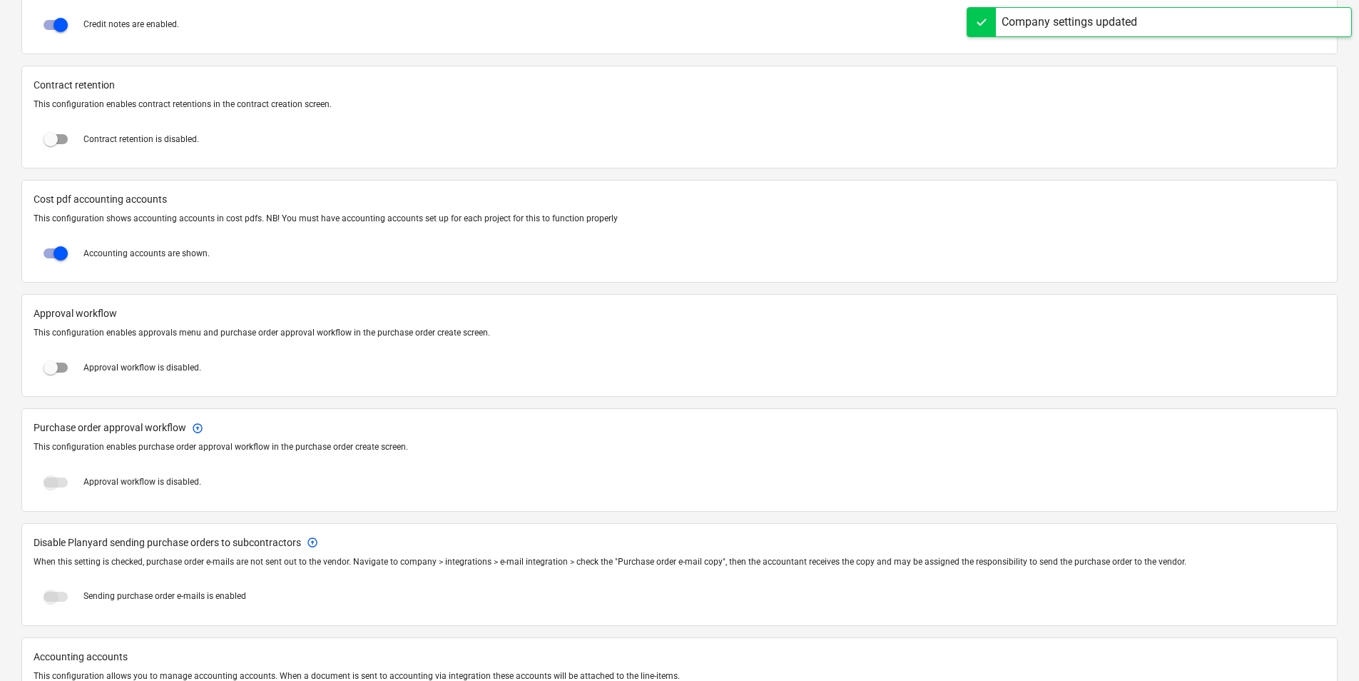
click at [54, 367] on input "checkbox" at bounding box center [51, 367] width 34 height 34
checkbox input "true"
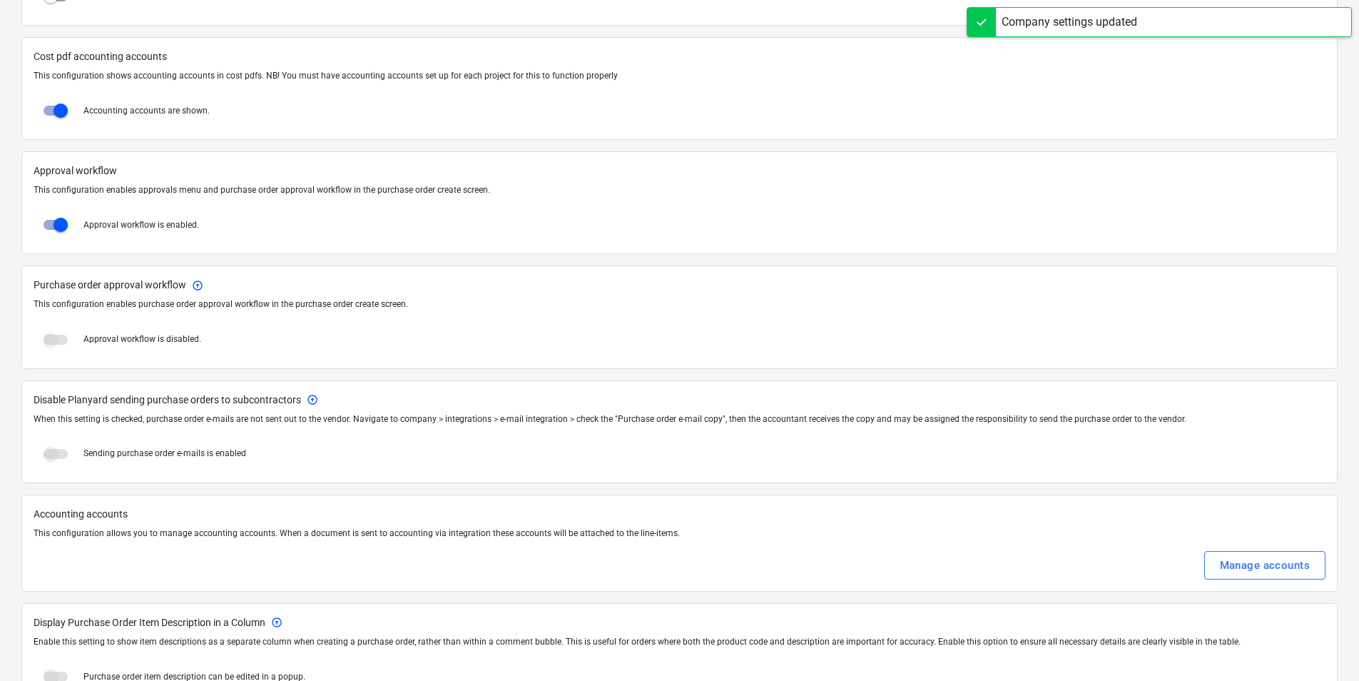
click at [47, 337] on span at bounding box center [56, 340] width 24 height 10
click at [54, 340] on span at bounding box center [56, 340] width 24 height 10
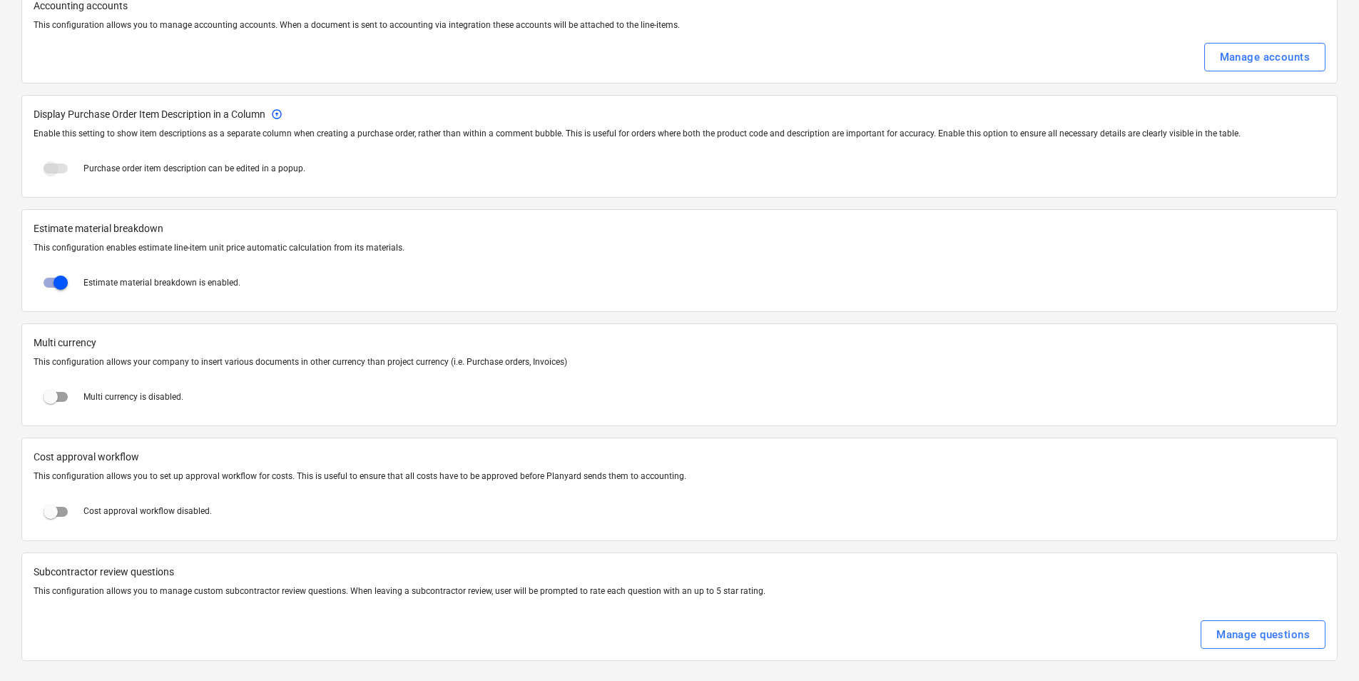
scroll to position [1867, 0]
click at [1215, 631] on button "Manage questions" at bounding box center [1263, 631] width 125 height 29
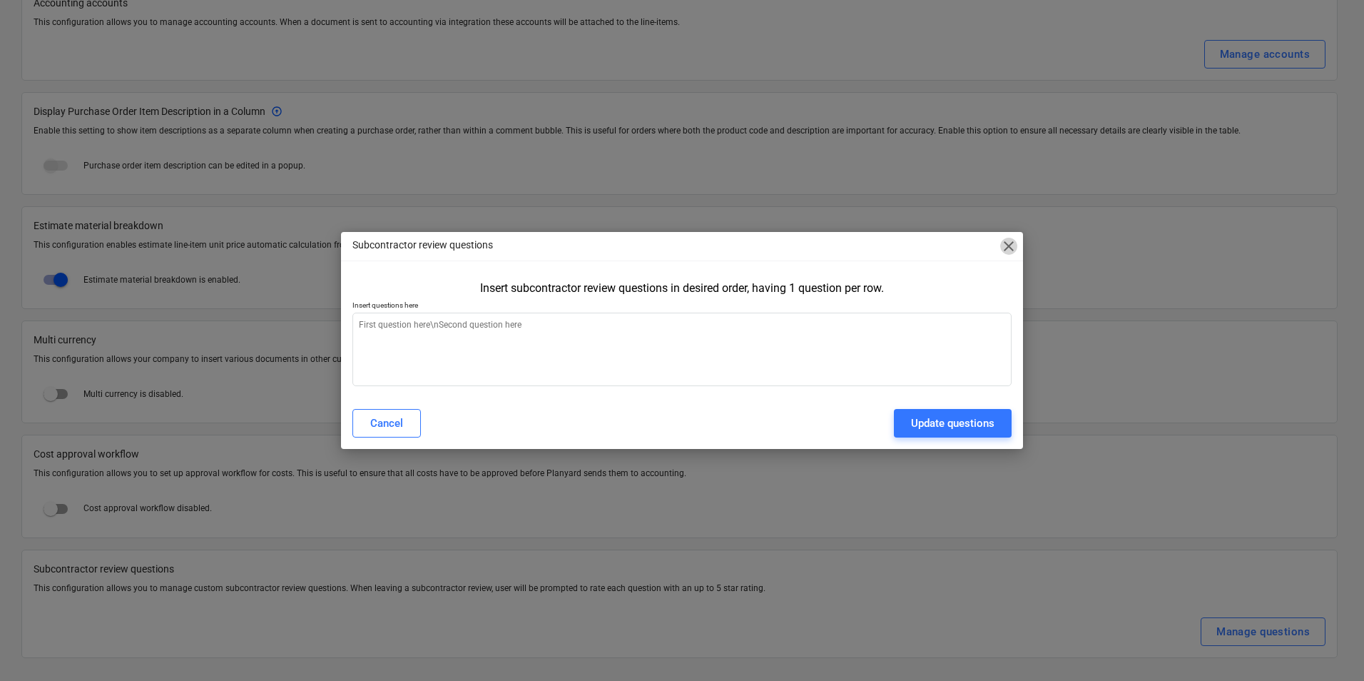
click at [1011, 244] on span "close" at bounding box center [1008, 246] width 17 height 17
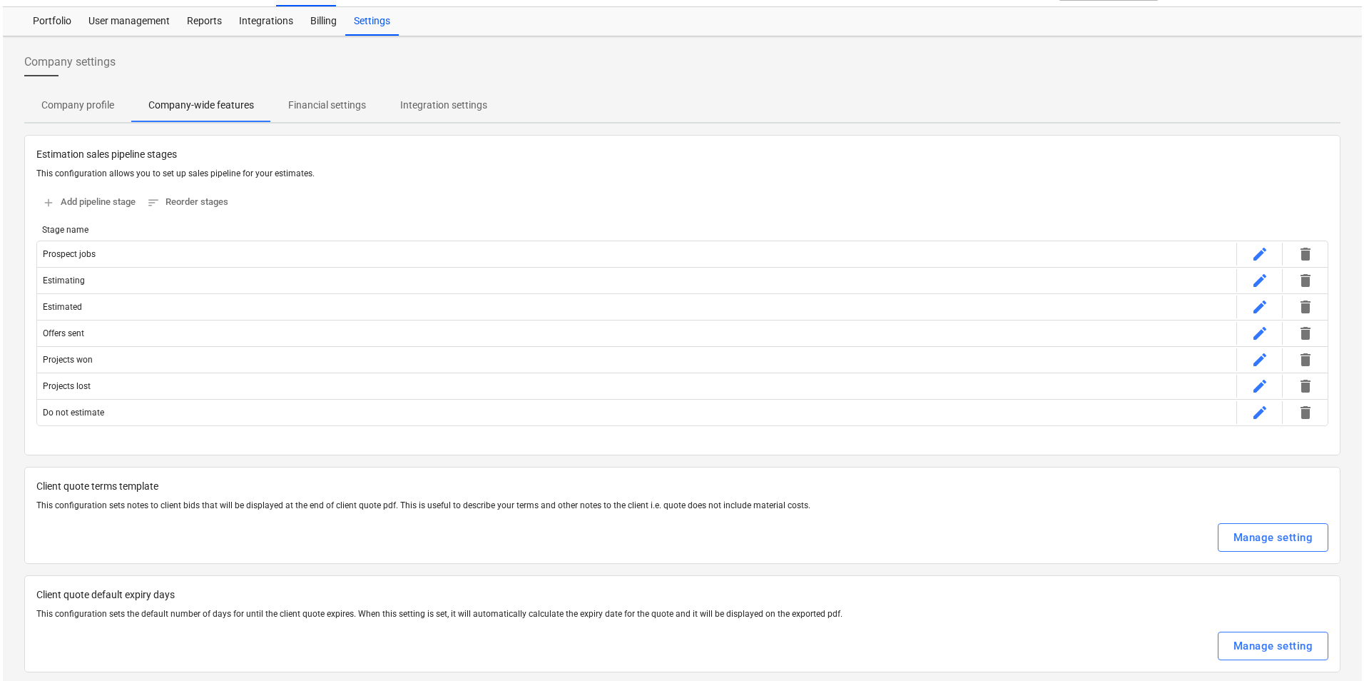
scroll to position [0, 0]
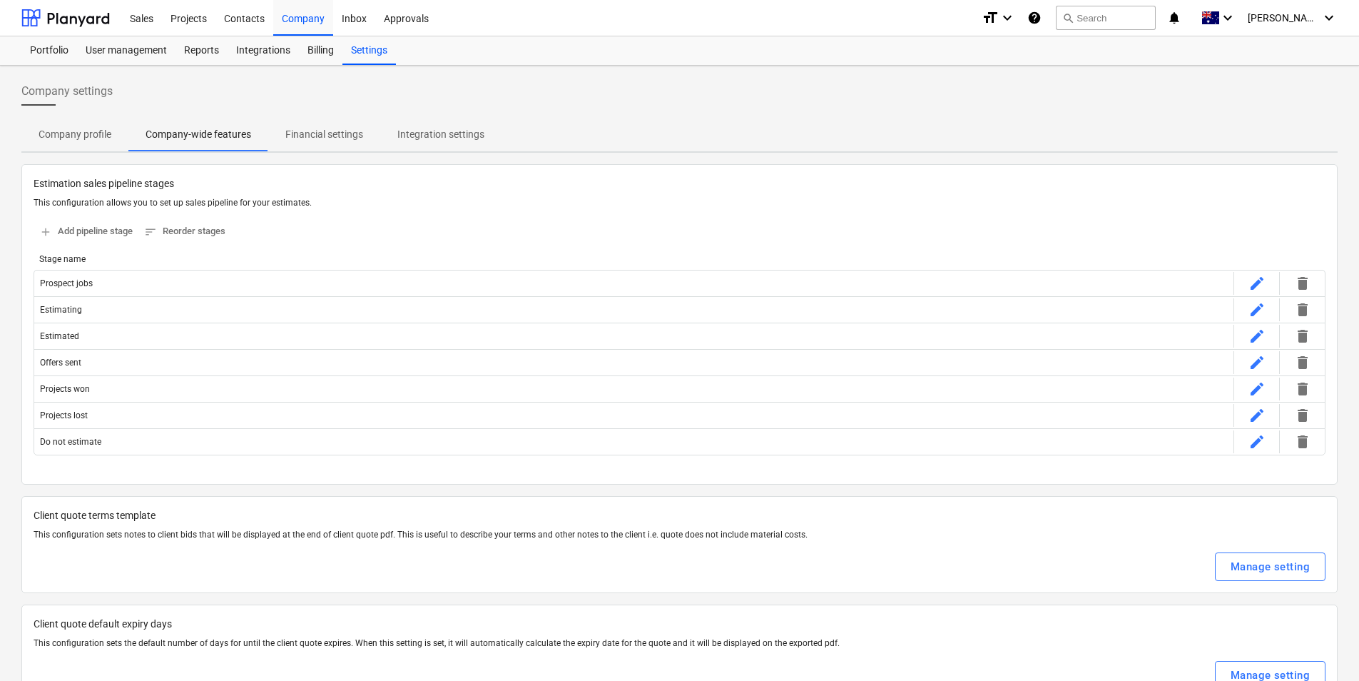
click at [307, 133] on p "Financial settings" at bounding box center [324, 134] width 78 height 15
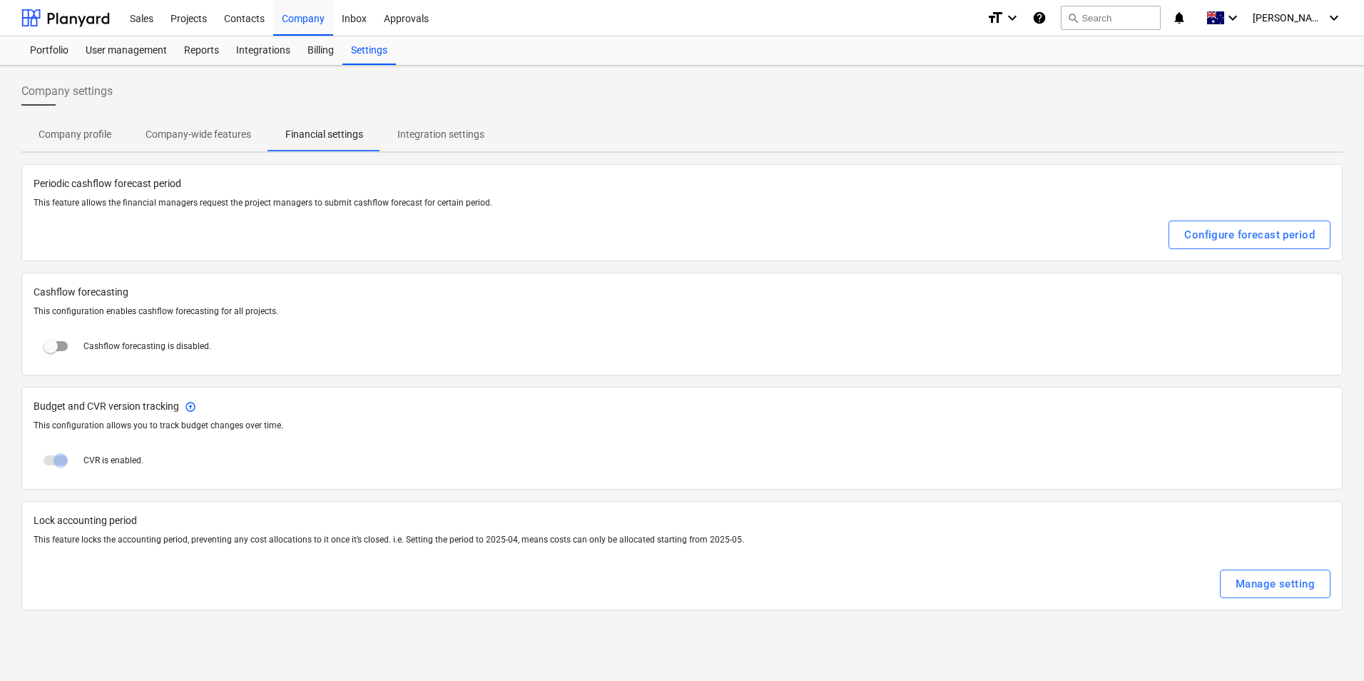
click at [435, 132] on p "Integration settings" at bounding box center [440, 134] width 87 height 15
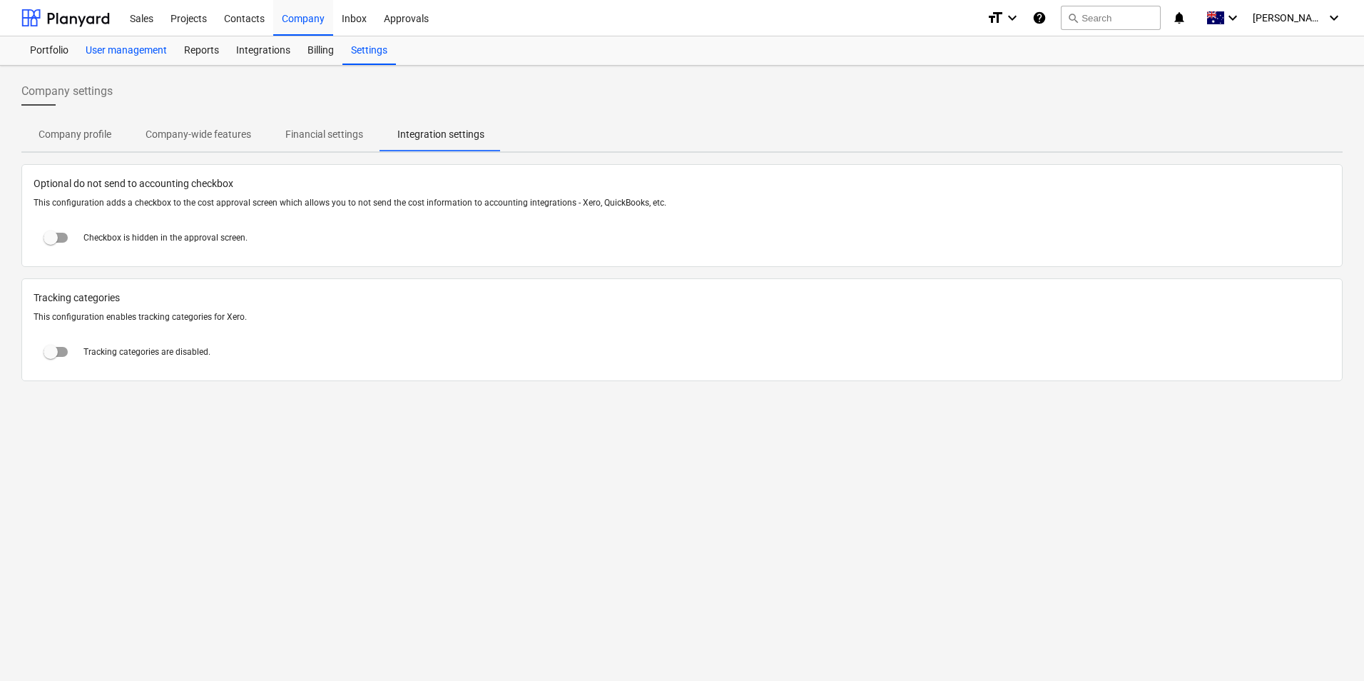
click at [135, 51] on div "User management" at bounding box center [126, 50] width 98 height 29
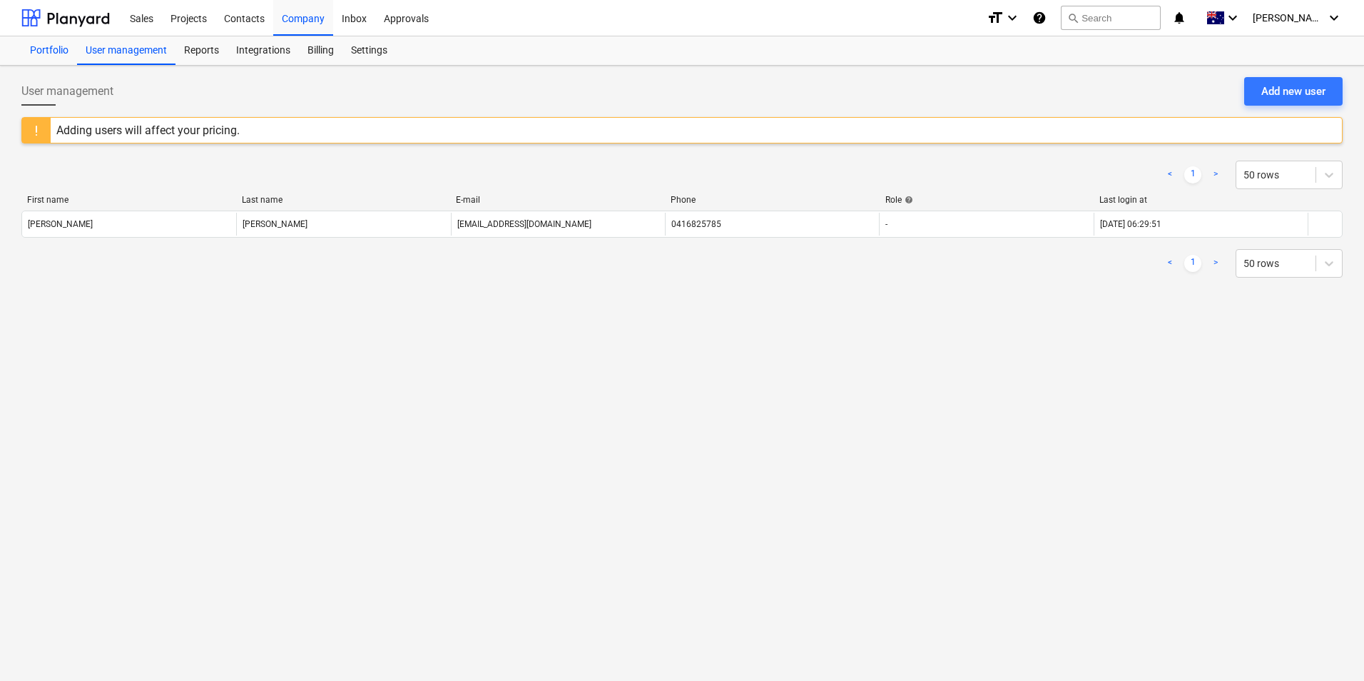
click at [53, 53] on div "Portfolio" at bounding box center [49, 50] width 56 height 29
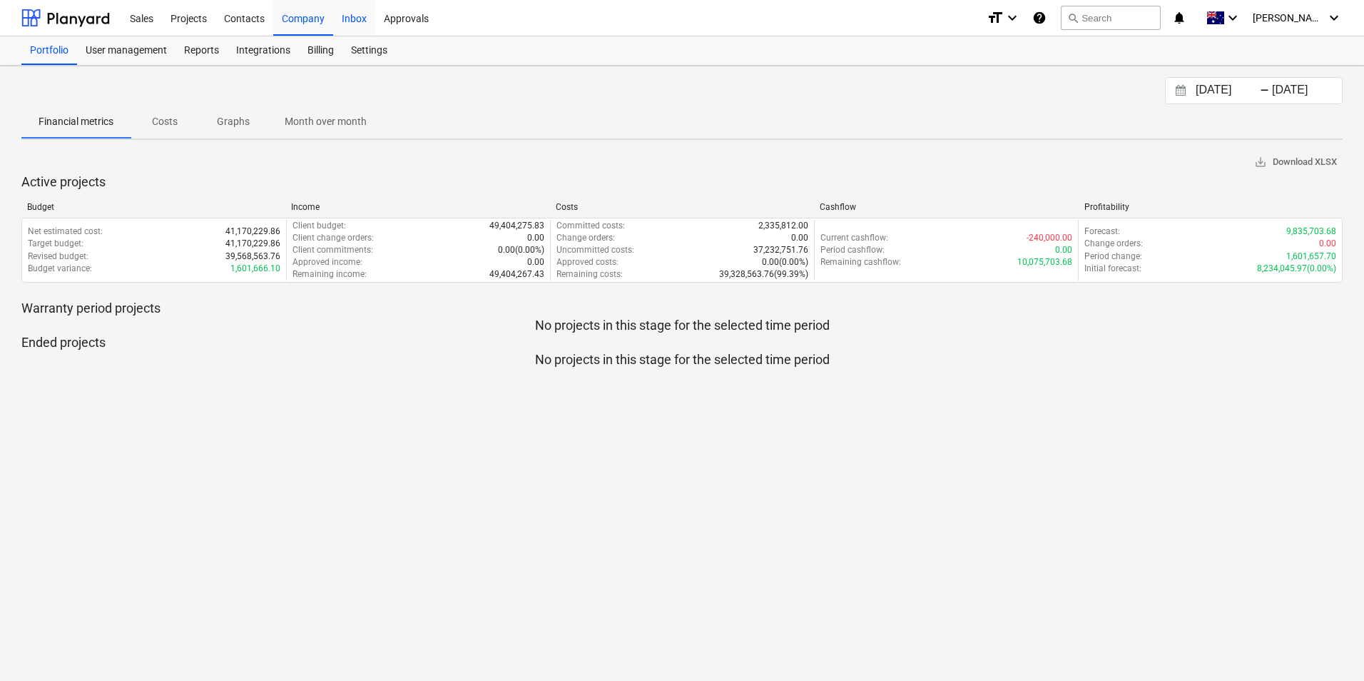
click at [358, 24] on div "Inbox" at bounding box center [354, 17] width 42 height 36
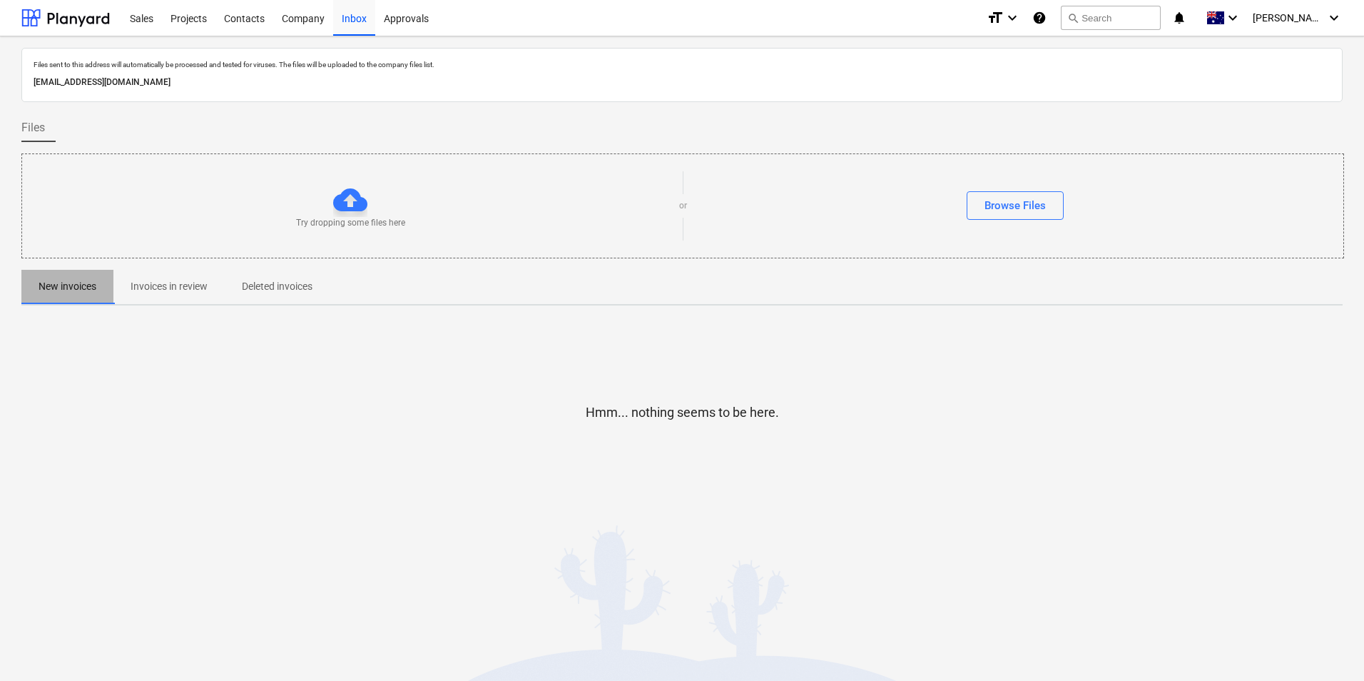
click at [65, 280] on p "New invoices" at bounding box center [68, 286] width 58 height 15
click at [1021, 20] on icon "keyboard_arrow_down" at bounding box center [1012, 17] width 17 height 17
click at [1039, 20] on div at bounding box center [682, 340] width 1364 height 681
click at [1336, 19] on icon "keyboard_arrow_down" at bounding box center [1334, 17] width 17 height 17
click at [1337, 19] on div at bounding box center [682, 340] width 1364 height 681
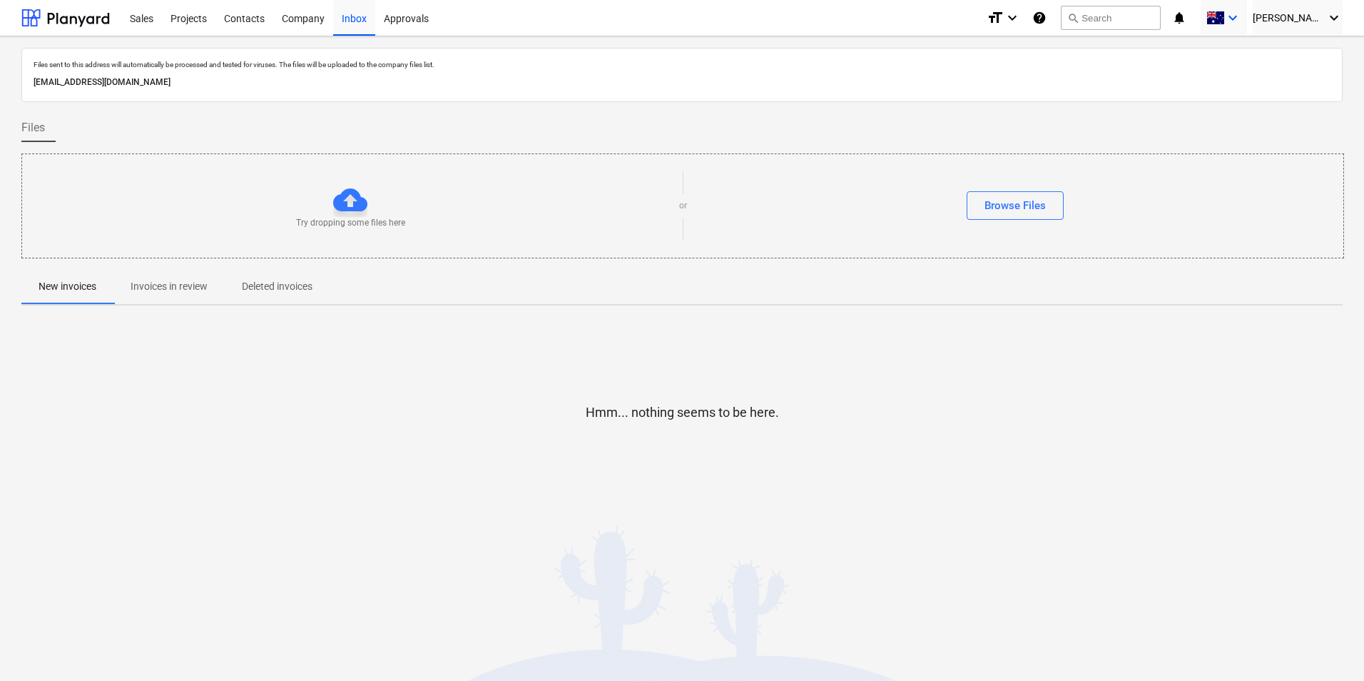
click at [1242, 21] on icon "keyboard_arrow_down" at bounding box center [1232, 17] width 17 height 17
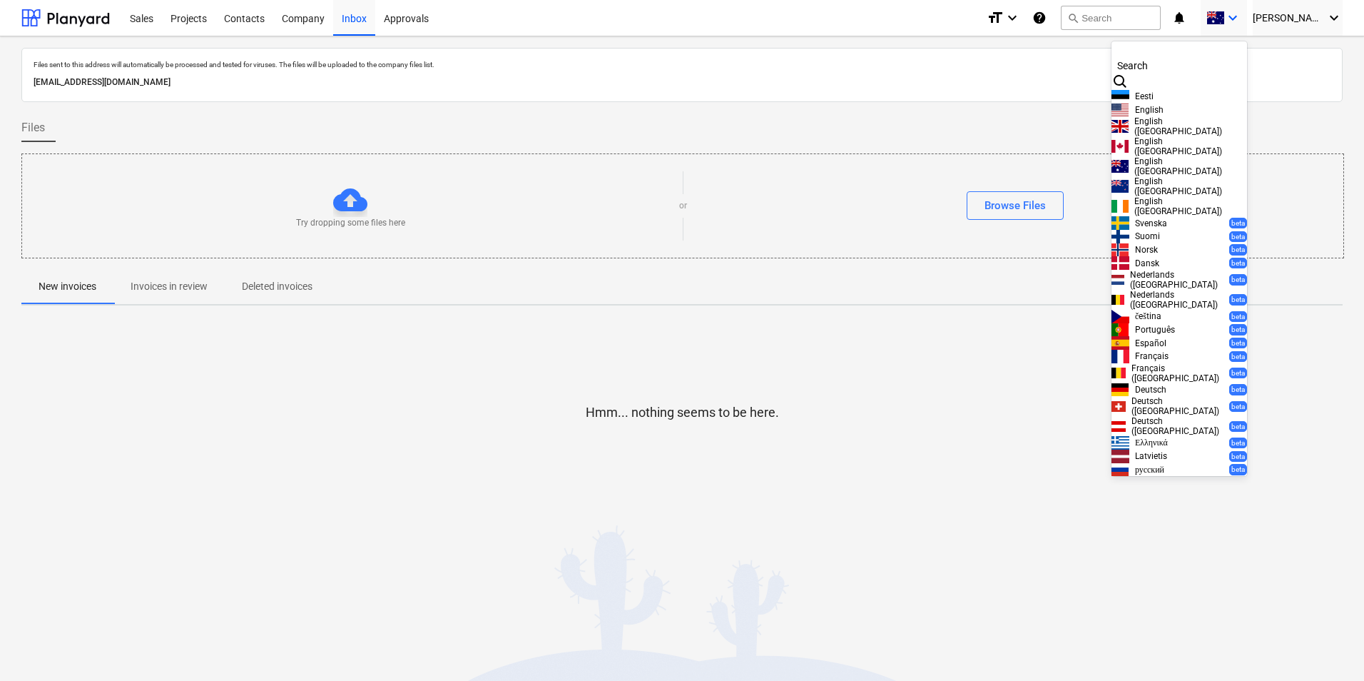
click at [1262, 21] on div at bounding box center [682, 340] width 1364 height 681
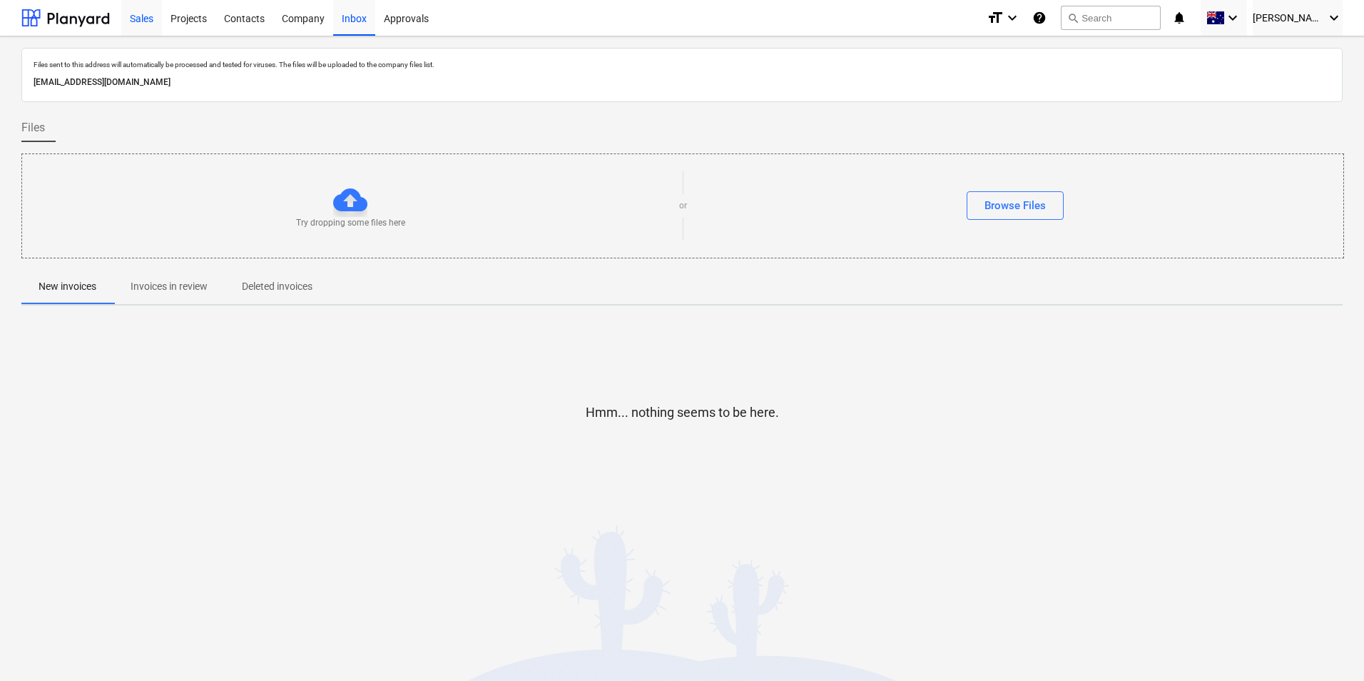
click at [145, 16] on div "Sales" at bounding box center [141, 17] width 41 height 36
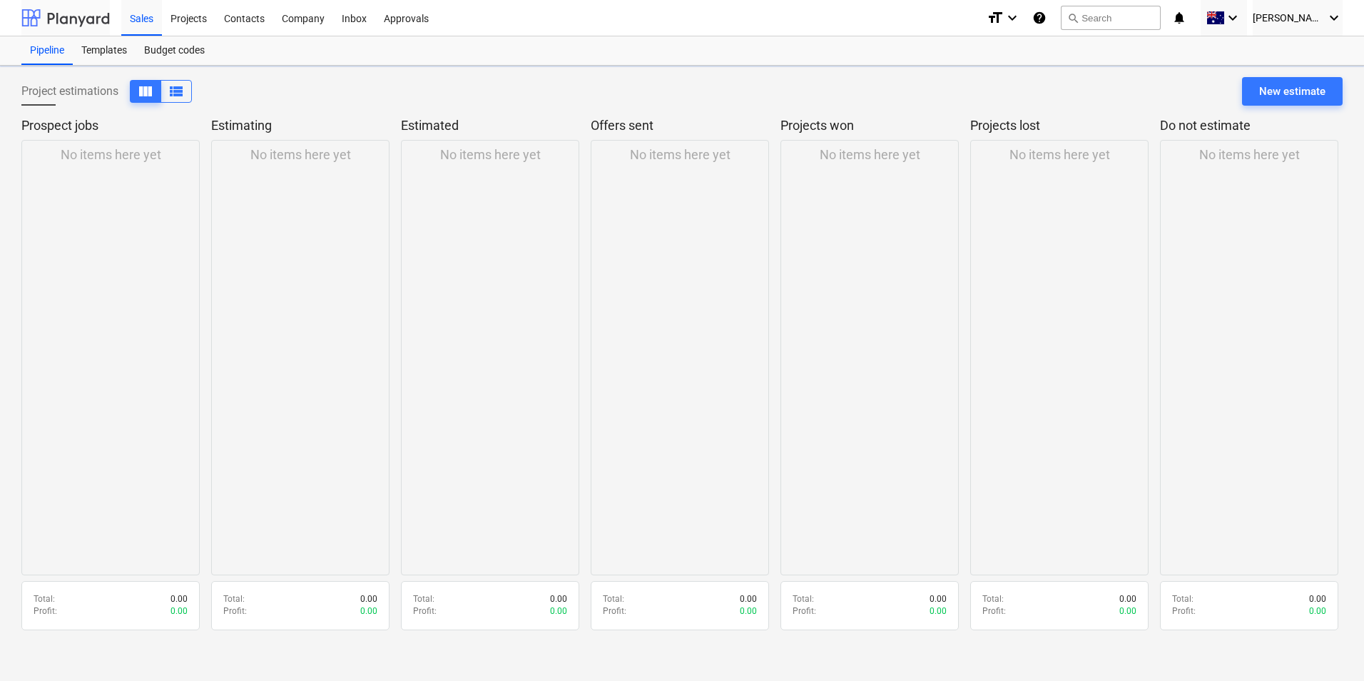
click at [39, 16] on div at bounding box center [65, 18] width 88 height 36
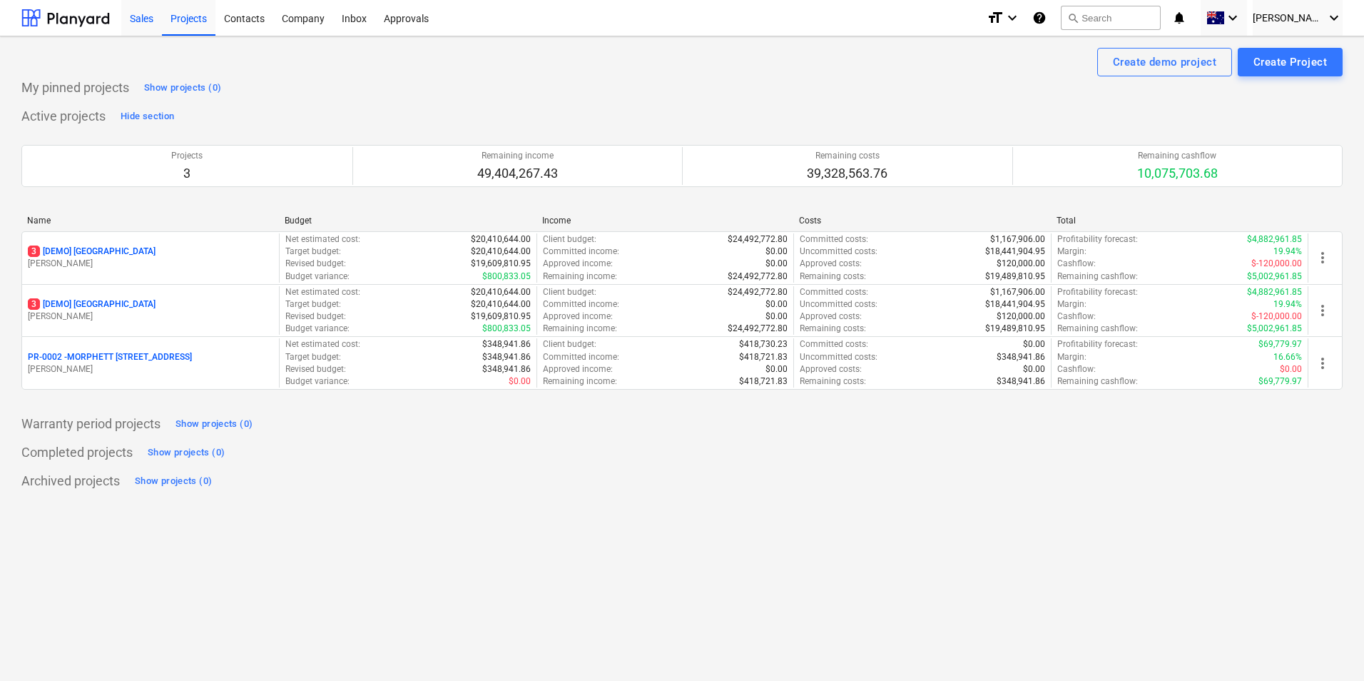
click at [150, 23] on div "Sales" at bounding box center [141, 17] width 41 height 36
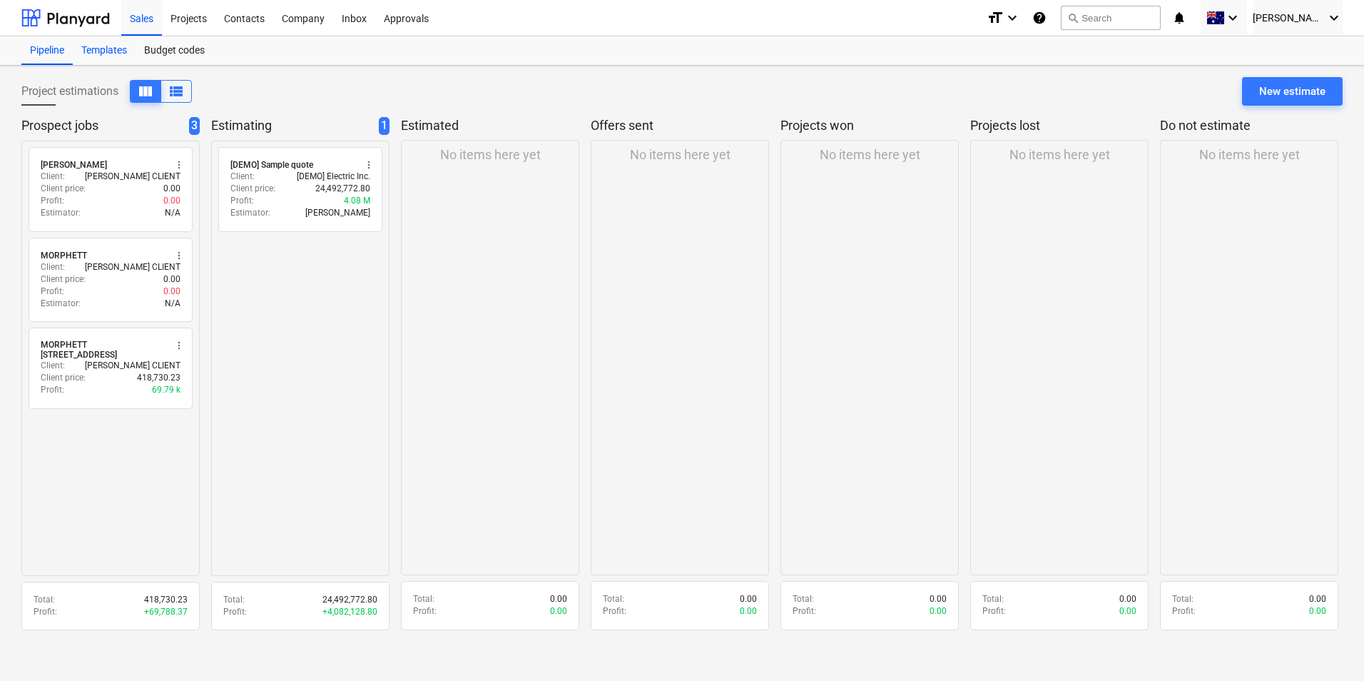
click at [115, 56] on div "Templates" at bounding box center [104, 50] width 63 height 29
